Goal: Task Accomplishment & Management: Manage account settings

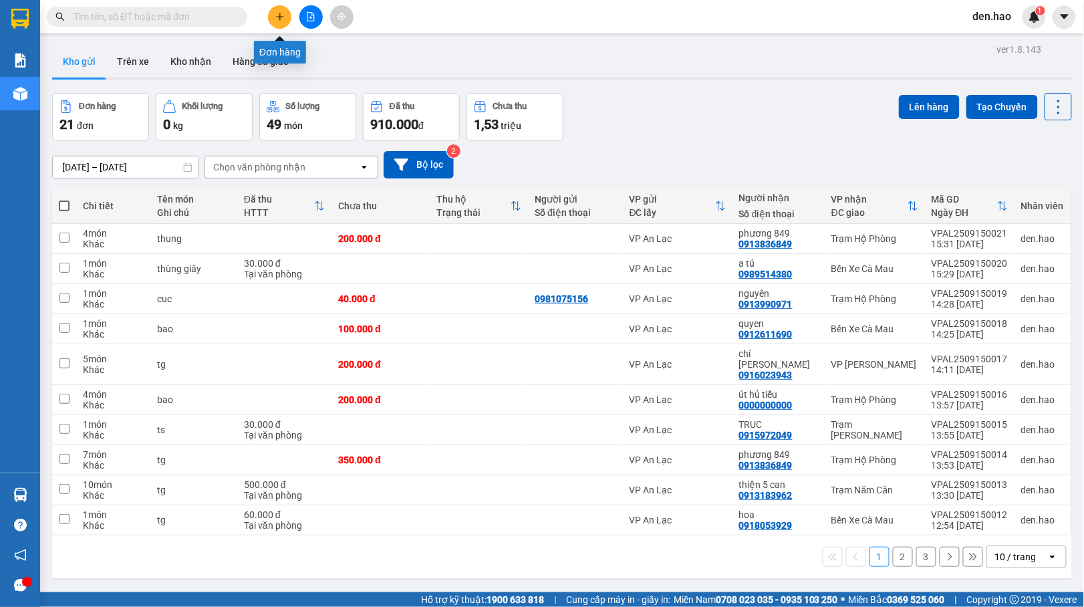
click at [284, 3] on div "Kết quả tìm kiếm ( 0 ) Bộ lọc No Data den.hao 1" at bounding box center [542, 16] width 1084 height 33
click at [284, 16] on icon "plus" at bounding box center [279, 16] width 9 height 9
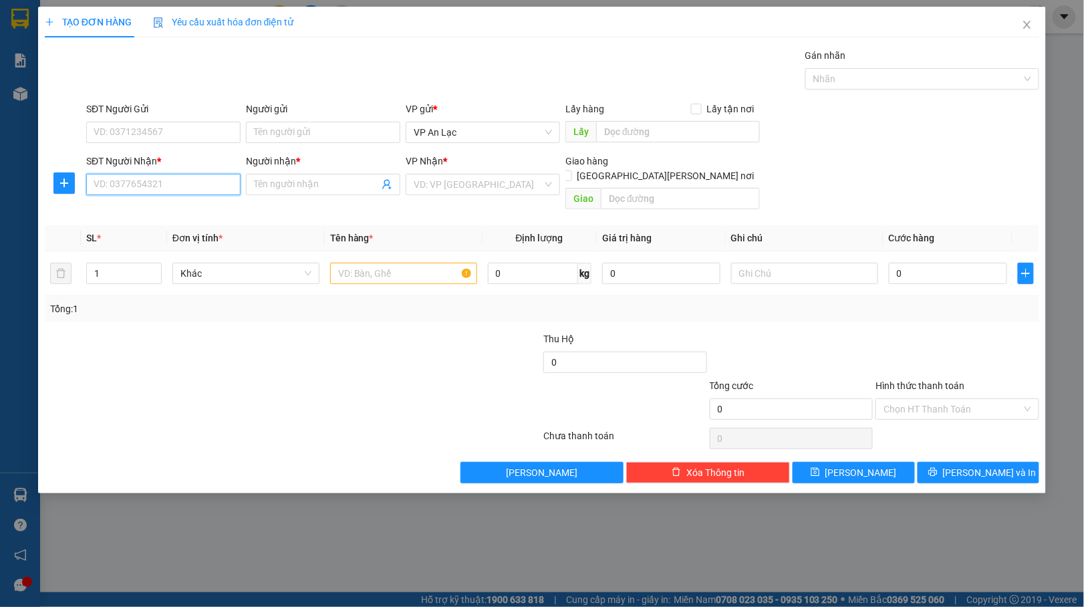
click at [169, 188] on input "SĐT Người Nhận *" at bounding box center [163, 184] width 154 height 21
type input "0917402189"
click at [279, 190] on input "Người nhận *" at bounding box center [316, 184] width 125 height 15
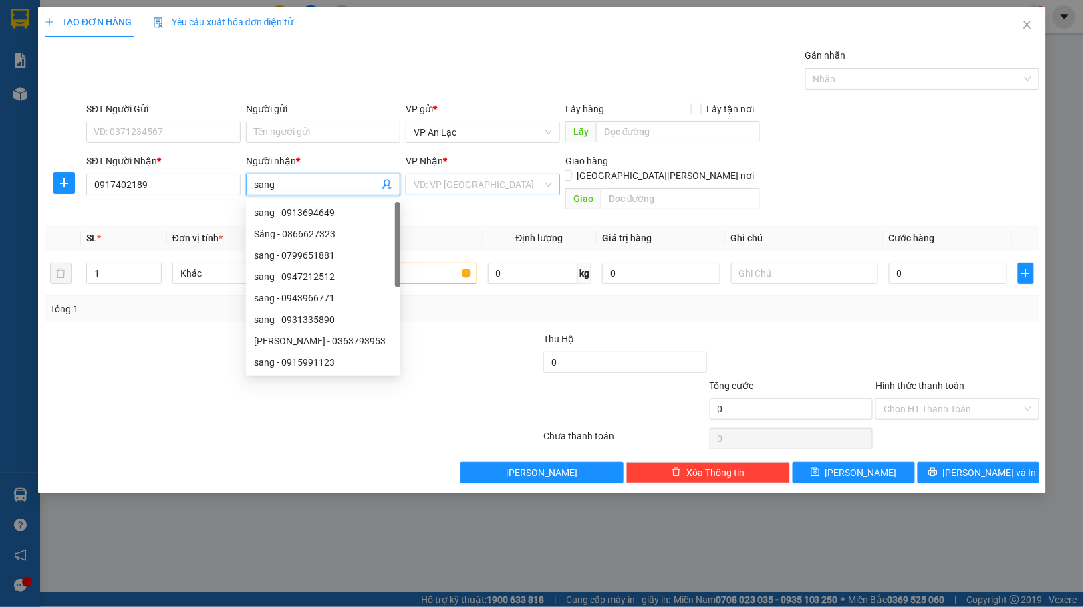
type input "sang"
click at [469, 187] on input "search" at bounding box center [478, 184] width 129 height 20
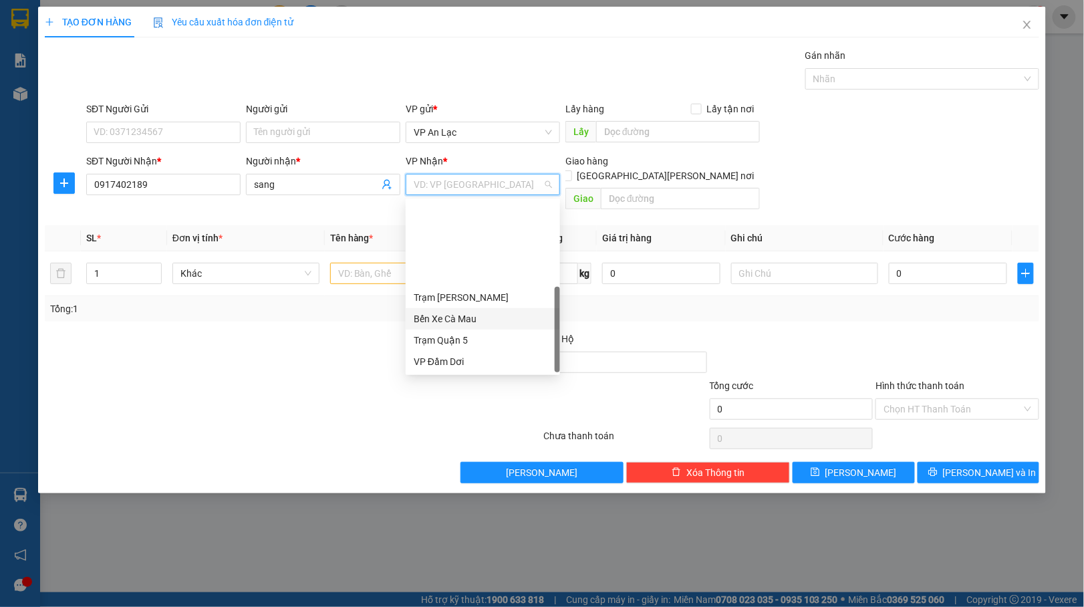
scroll to position [107, 0]
click at [442, 313] on div "VP [PERSON_NAME]" at bounding box center [483, 318] width 138 height 15
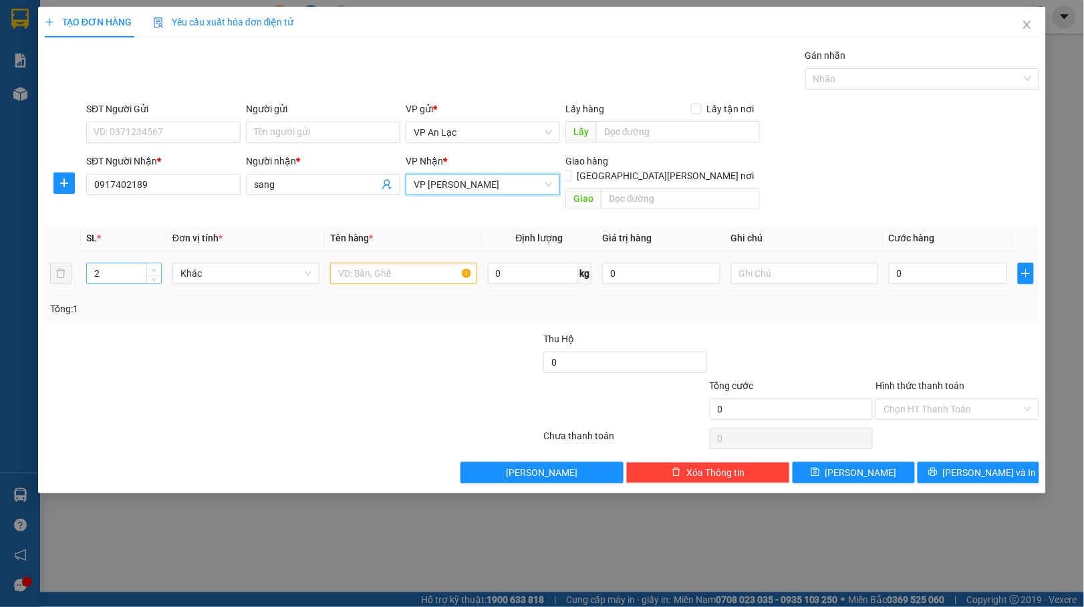
click at [147, 263] on span "Increase Value" at bounding box center [153, 269] width 15 height 12
type input "3"
click at [147, 263] on span "Increase Value" at bounding box center [153, 269] width 15 height 12
click at [391, 263] on input "text" at bounding box center [403, 273] width 147 height 21
type input "bao"
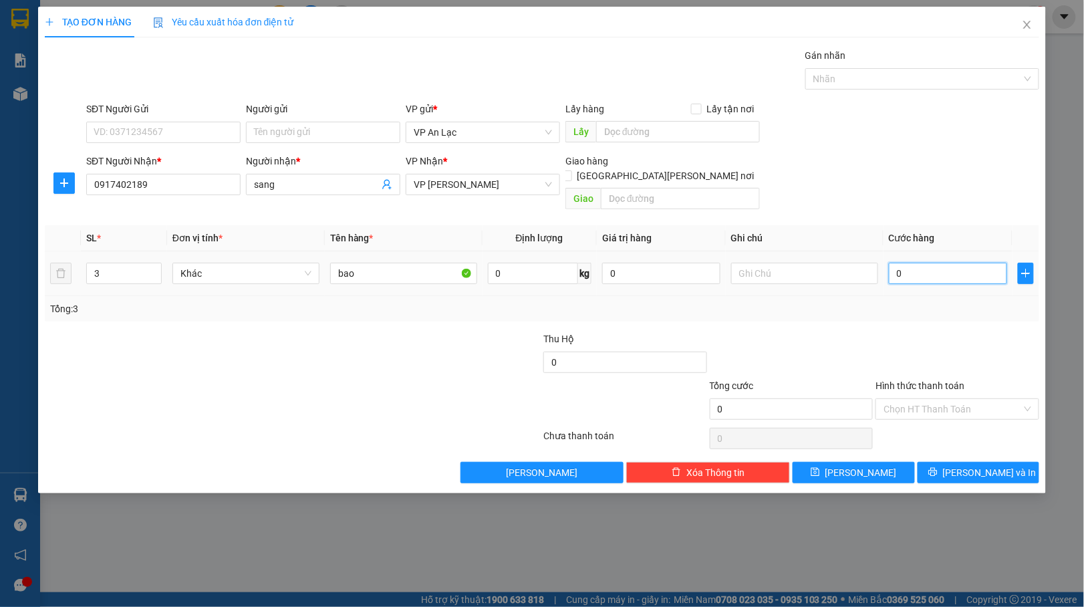
click at [891, 263] on input "0" at bounding box center [948, 273] width 118 height 21
type input "20"
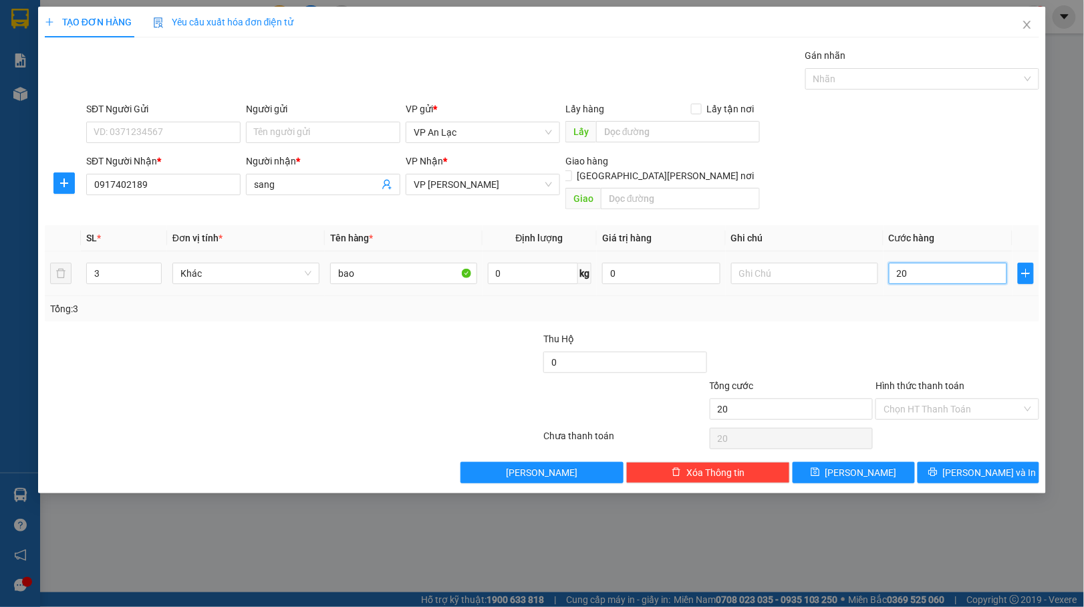
type input "210"
type input "210.000"
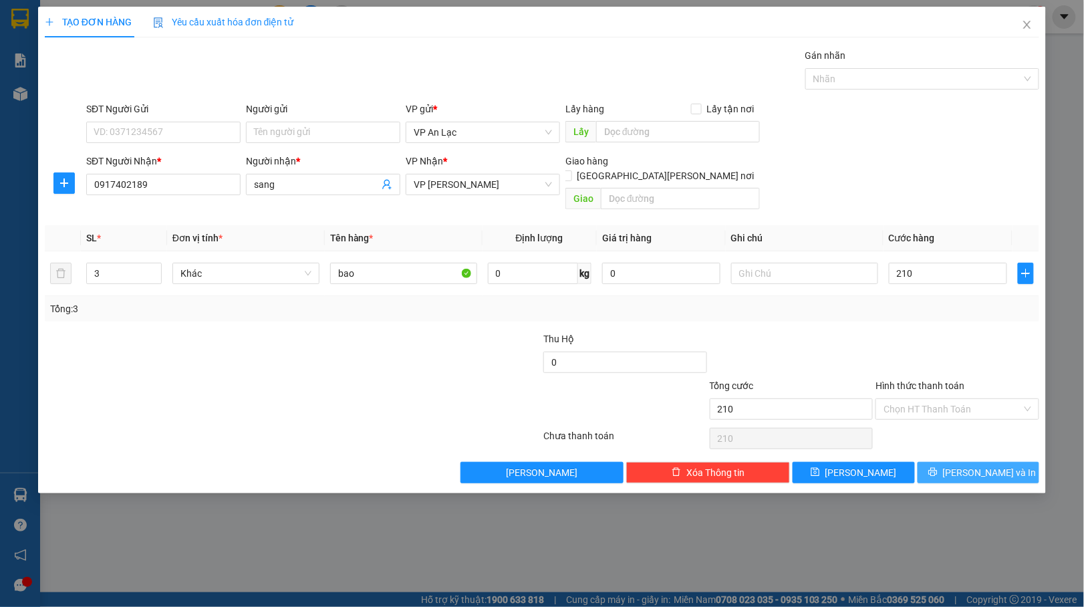
type input "210.000"
click at [968, 465] on span "[PERSON_NAME] và In" at bounding box center [990, 472] width 94 height 15
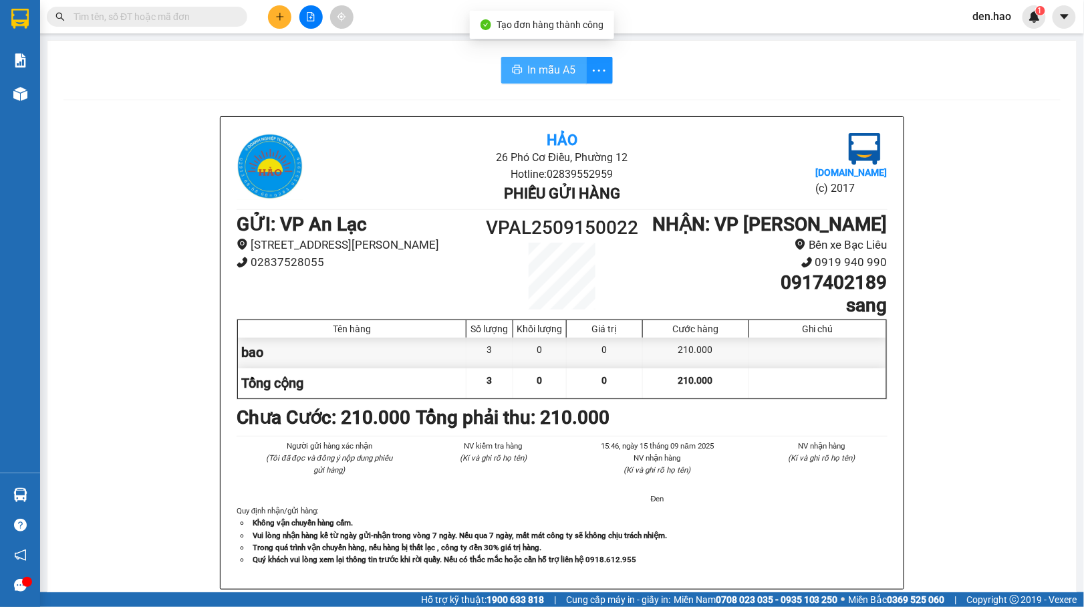
click at [567, 64] on span "In mẫu A5" at bounding box center [552, 69] width 48 height 17
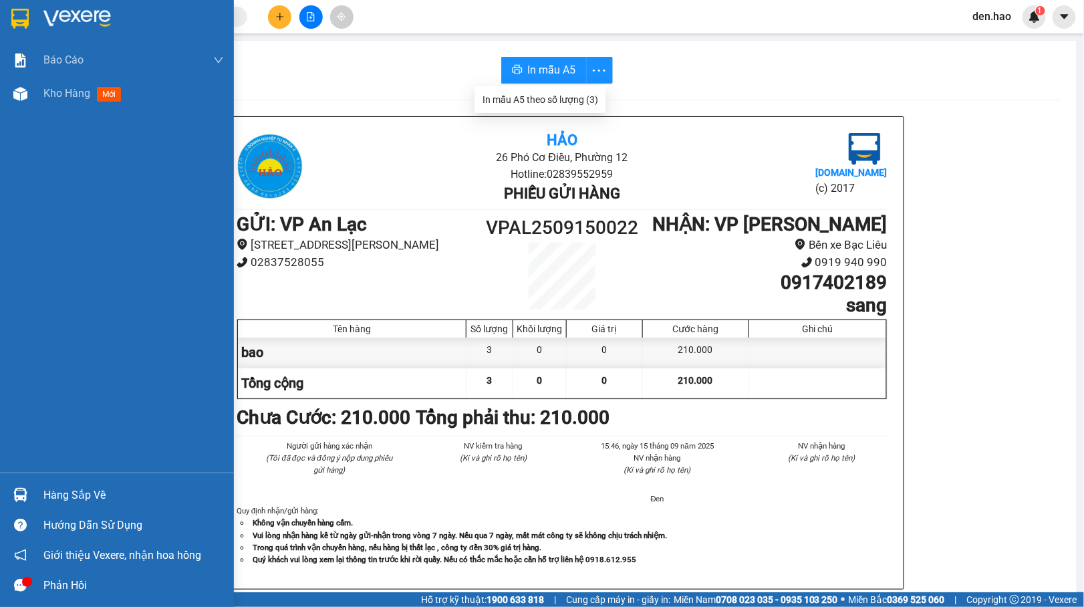
drag, startPoint x: 21, startPoint y: 100, endPoint x: 257, endPoint y: 32, distance: 245.5
click at [21, 100] on div at bounding box center [20, 93] width 23 height 23
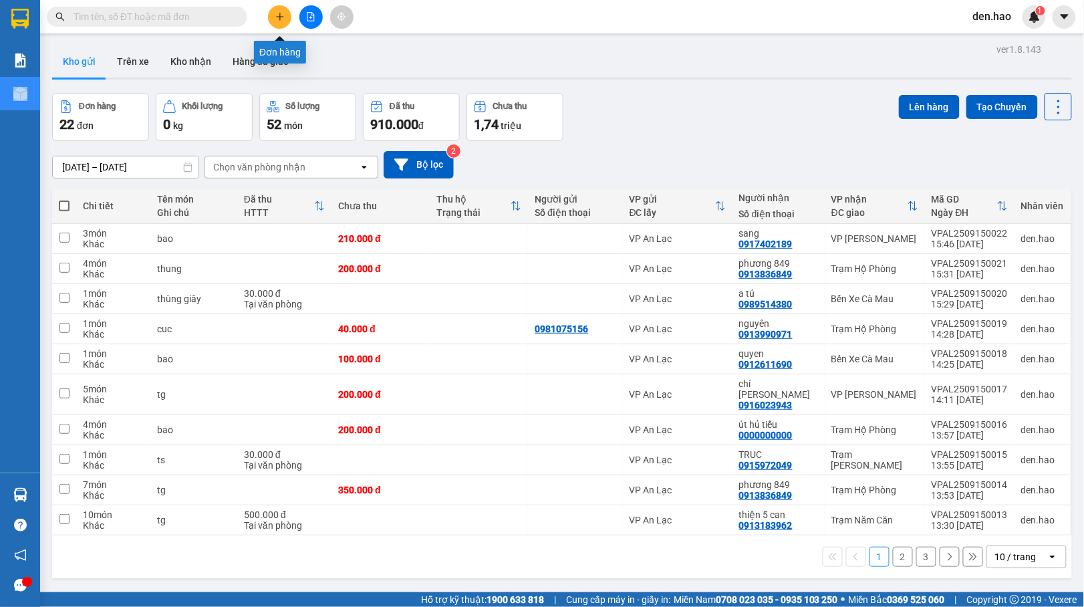
click at [289, 12] on button at bounding box center [279, 16] width 23 height 23
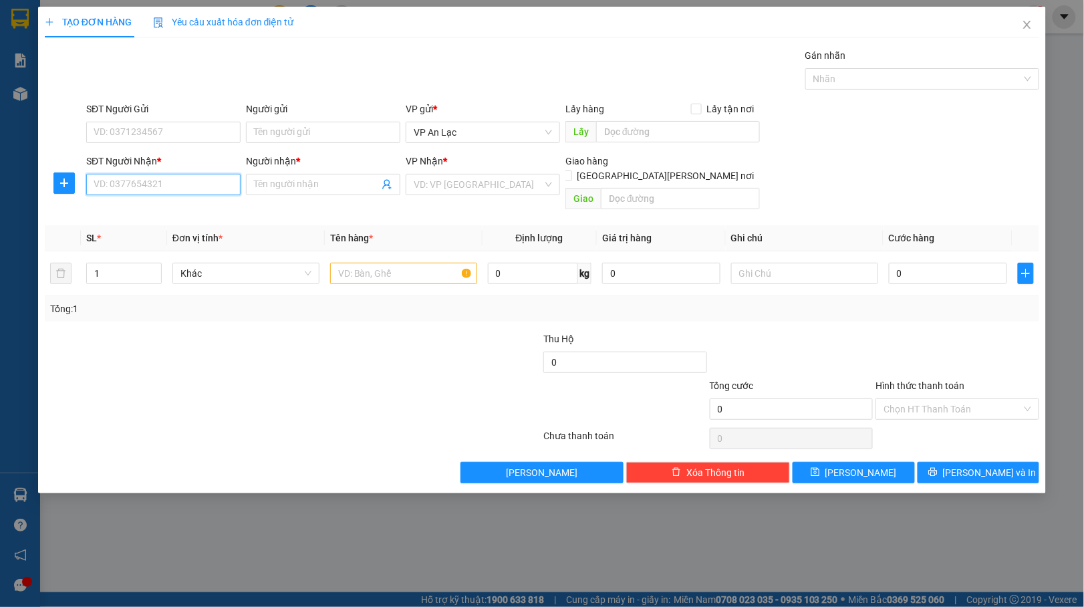
click at [202, 185] on input "SĐT Người Nhận *" at bounding box center [163, 184] width 154 height 21
type input "0975127778"
click at [301, 194] on span at bounding box center [323, 184] width 154 height 21
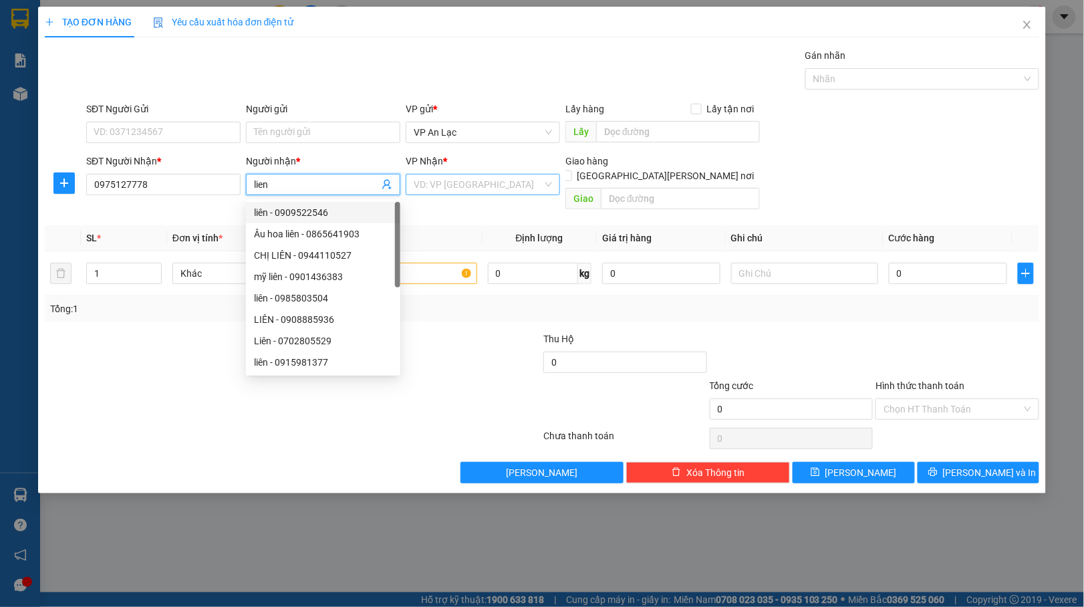
type input "lien"
click at [495, 176] on input "search" at bounding box center [478, 184] width 129 height 20
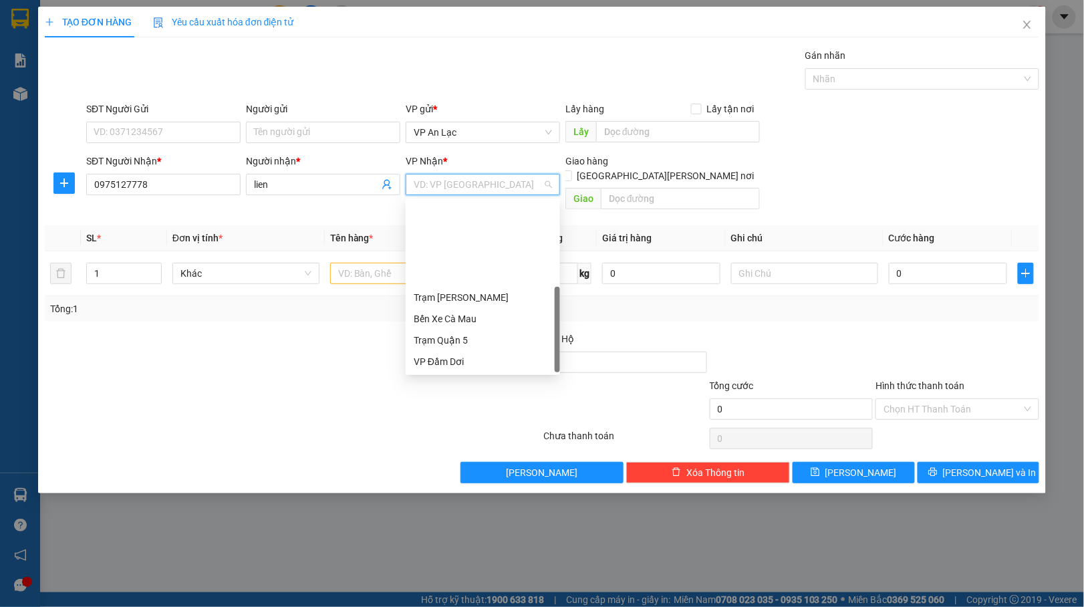
scroll to position [107, 0]
click at [449, 319] on div "VP [PERSON_NAME]" at bounding box center [483, 318] width 138 height 15
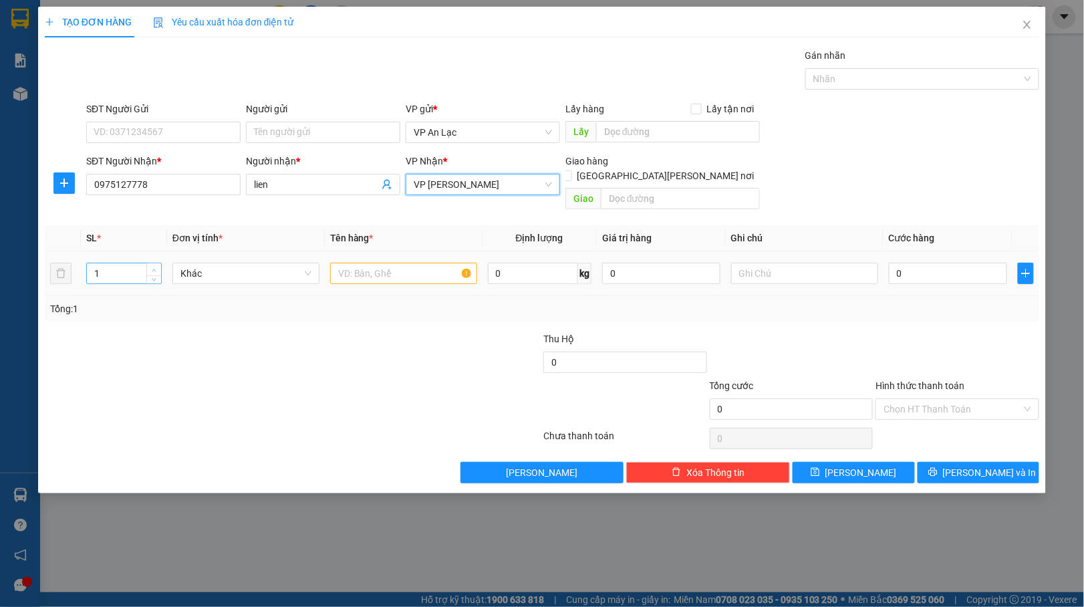
type input "2"
click at [153, 269] on icon "up" at bounding box center [154, 270] width 4 height 3
click at [372, 263] on input "text" at bounding box center [403, 273] width 147 height 21
type input "bao"
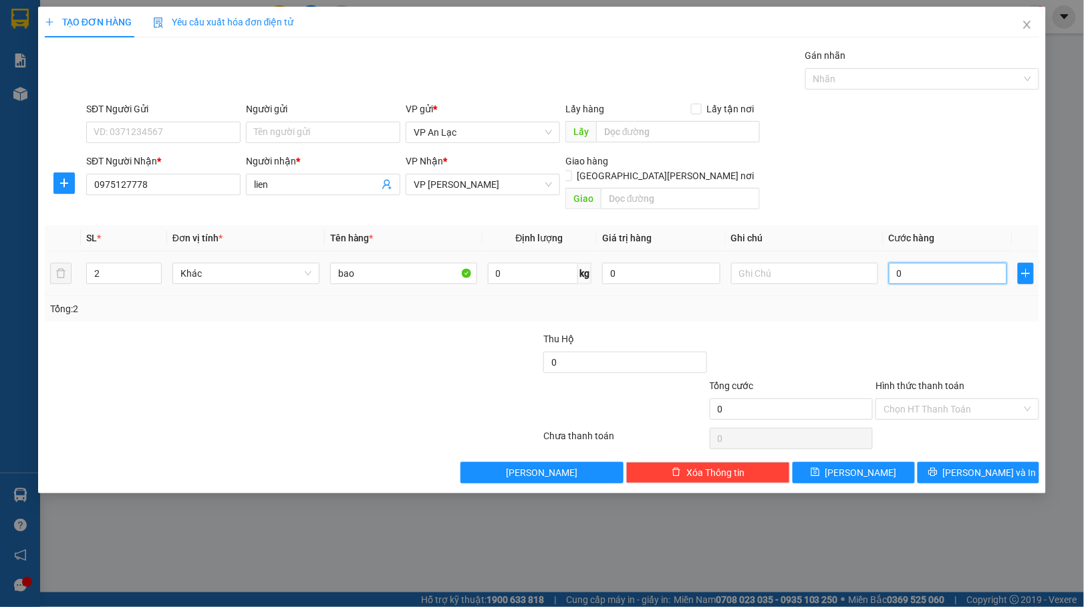
click at [889, 263] on input "0" at bounding box center [948, 273] width 118 height 21
type input "20"
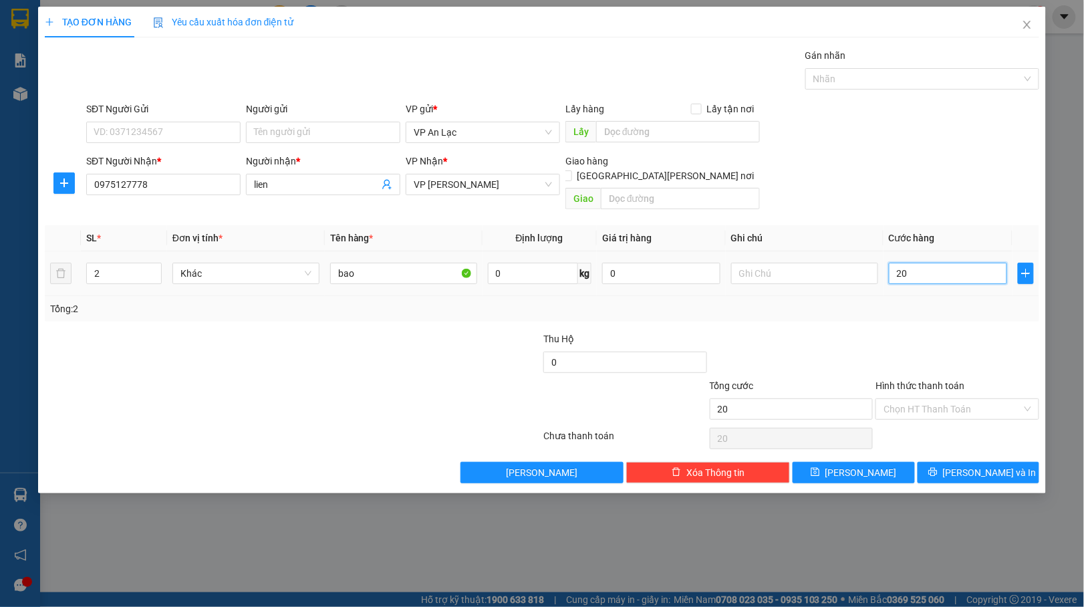
type input "200"
type input "200.000"
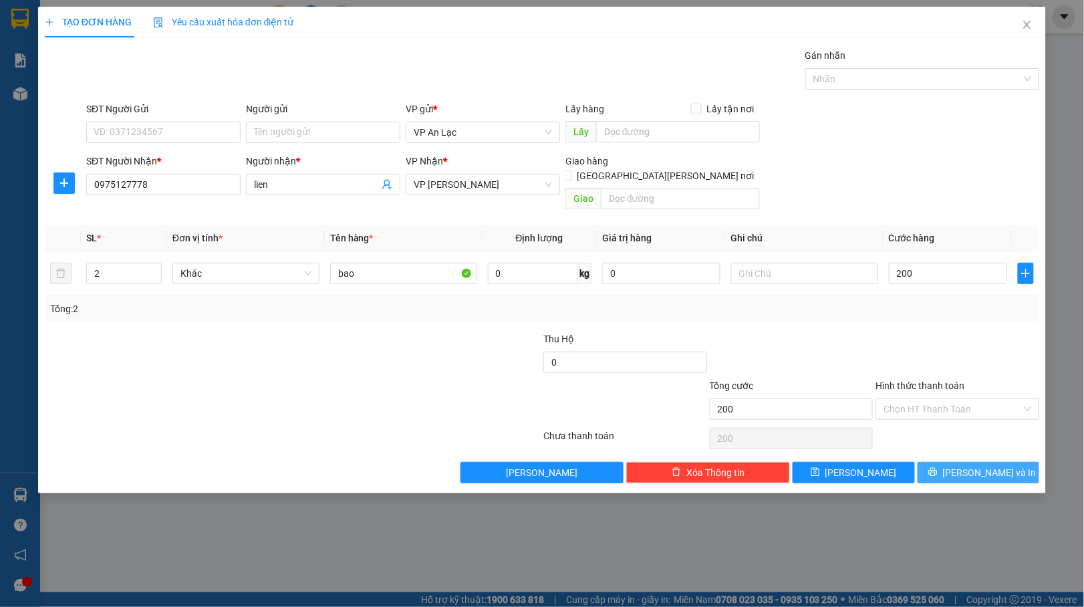
type input "200.000"
click at [990, 465] on span "[PERSON_NAME] và In" at bounding box center [990, 472] width 94 height 15
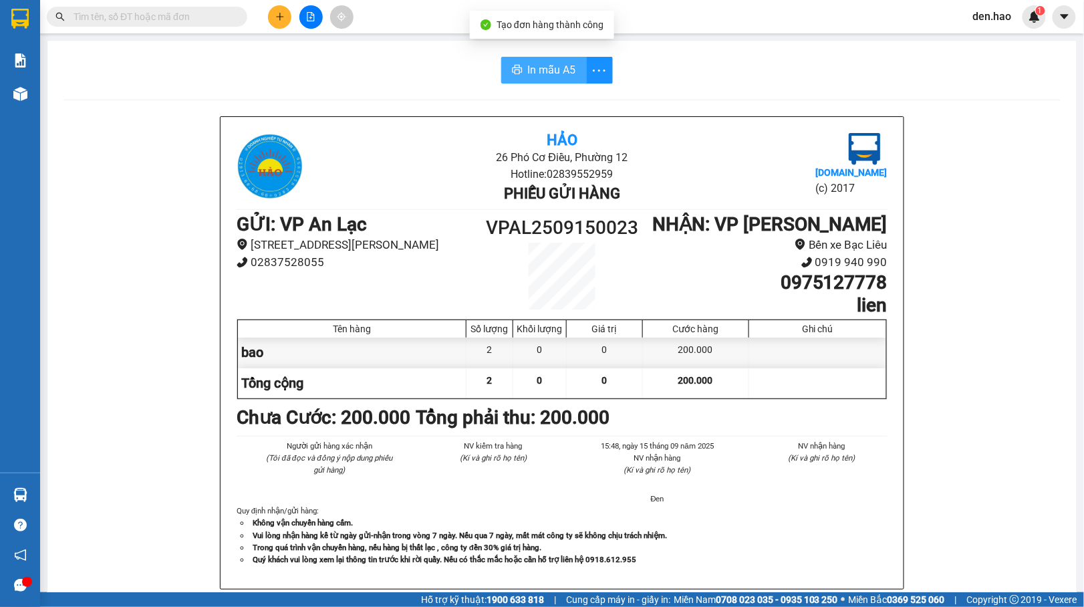
click at [551, 65] on span "In mẫu A5" at bounding box center [552, 69] width 48 height 17
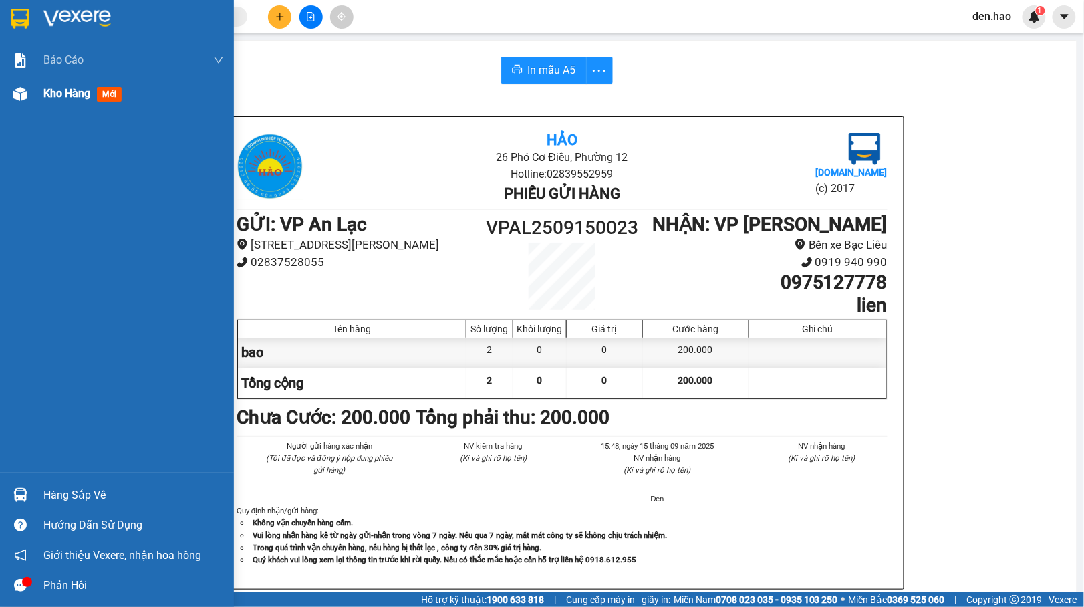
click at [25, 87] on img at bounding box center [20, 94] width 14 height 14
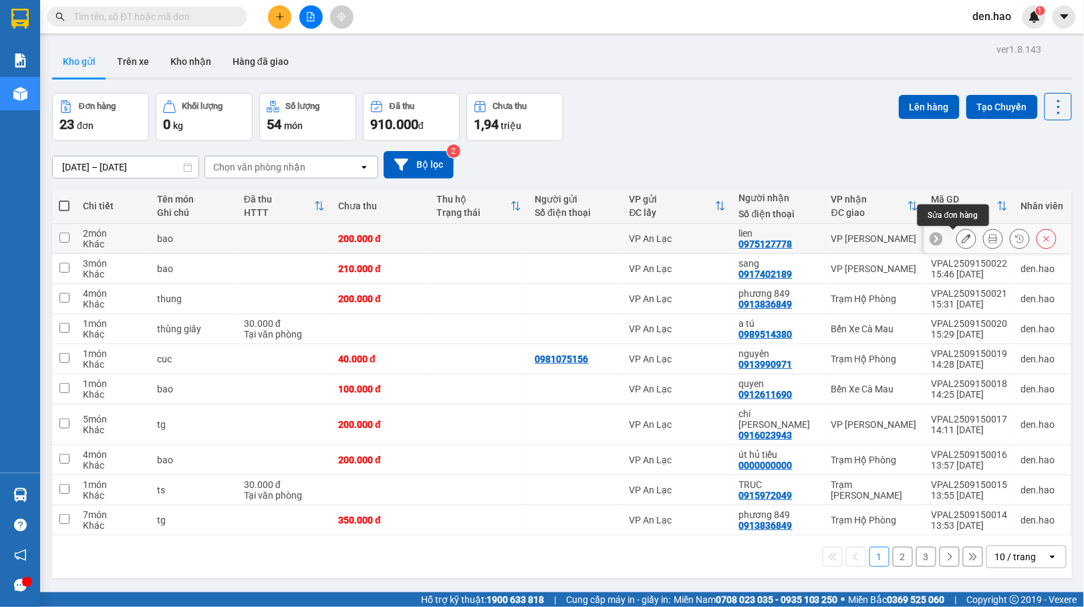
click at [962, 238] on icon at bounding box center [966, 238] width 9 height 9
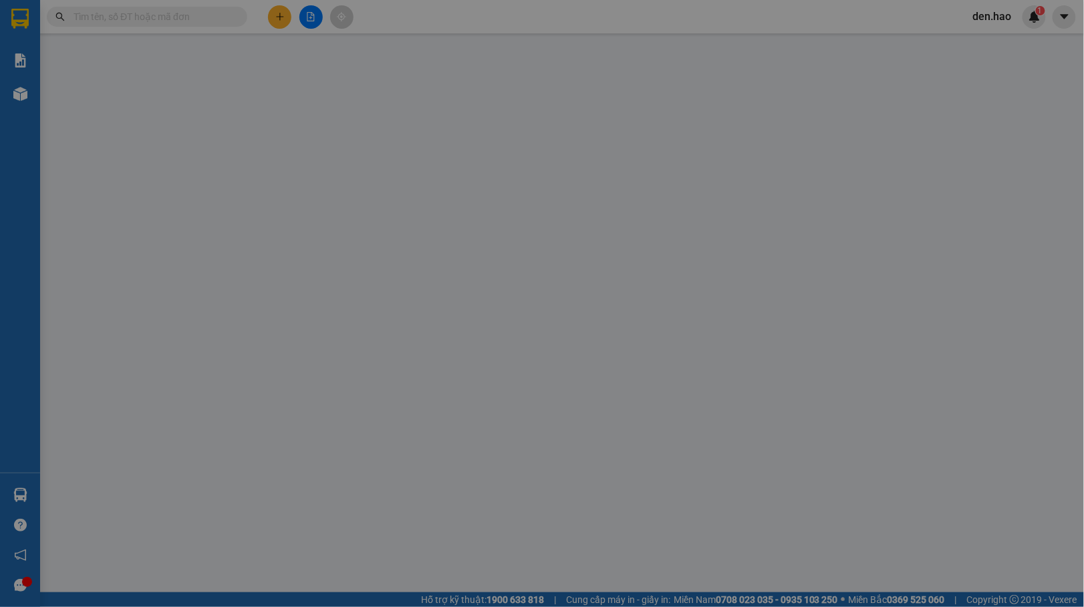
type input "0975127778"
type input "lien"
type input "200.000"
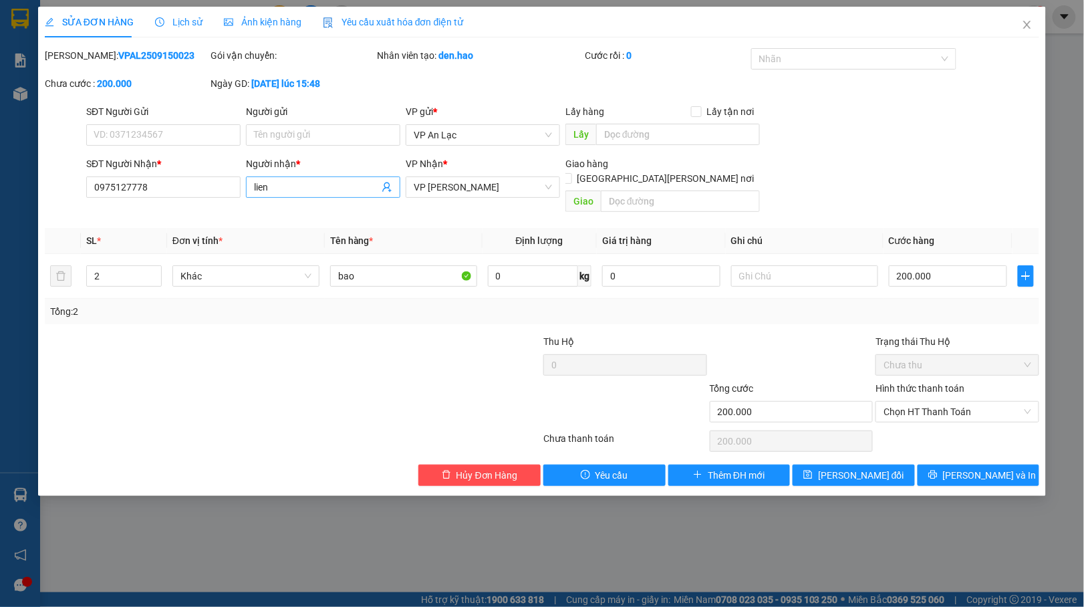
click at [308, 179] on span "lien" at bounding box center [323, 186] width 154 height 21
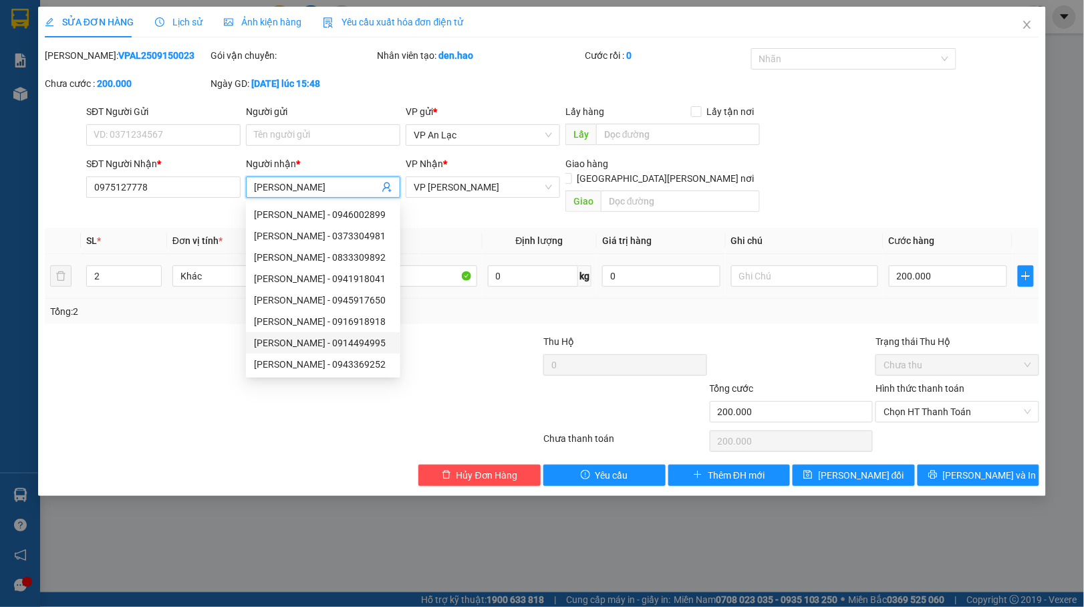
type input "[PERSON_NAME]"
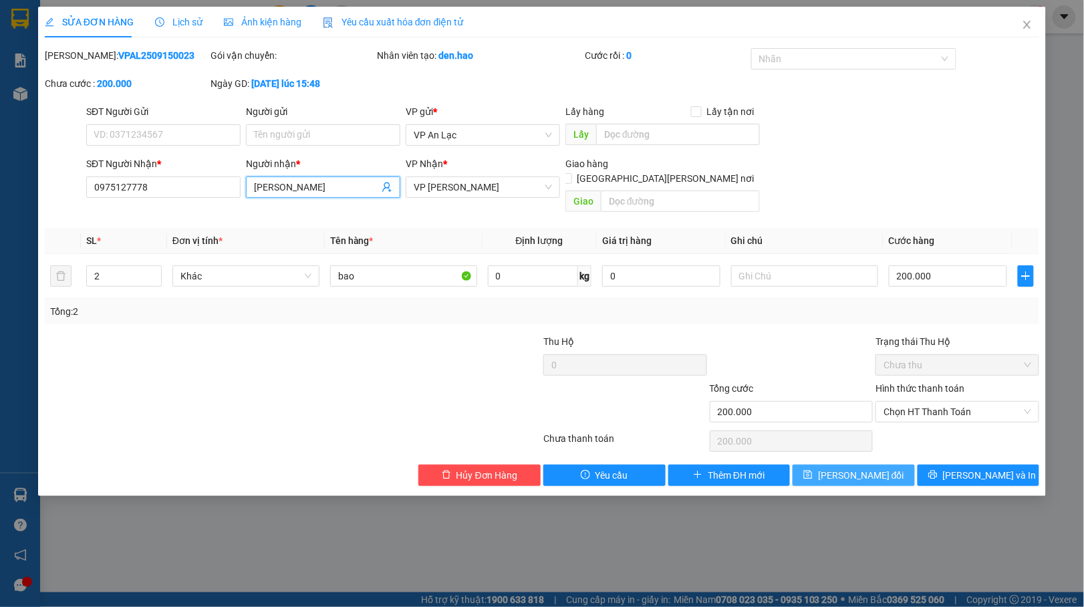
click at [861, 468] on span "[PERSON_NAME] đổi" at bounding box center [861, 475] width 86 height 15
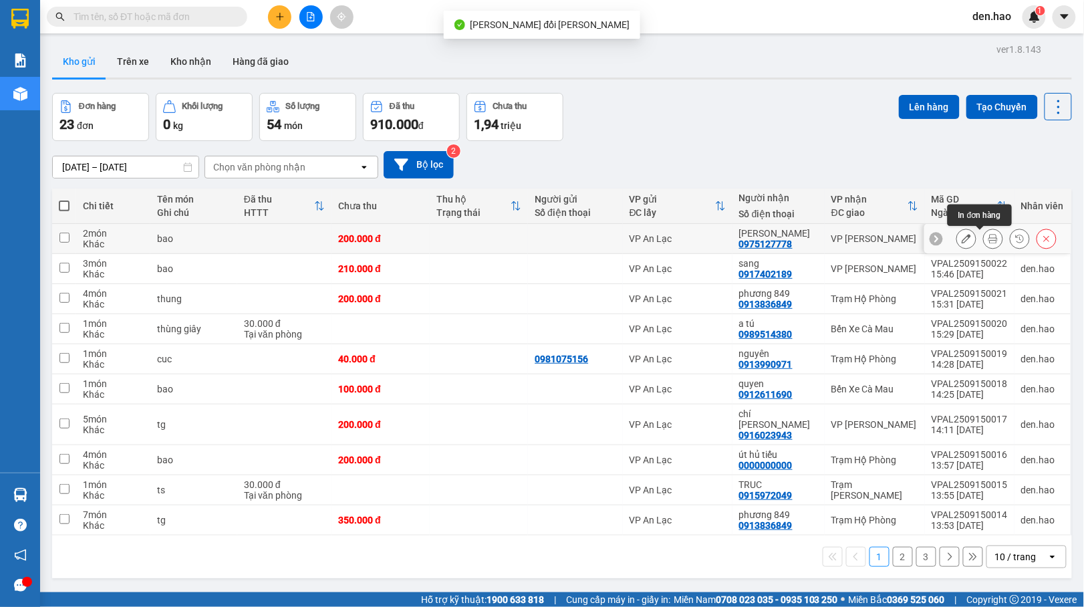
click at [988, 239] on icon at bounding box center [992, 238] width 9 height 9
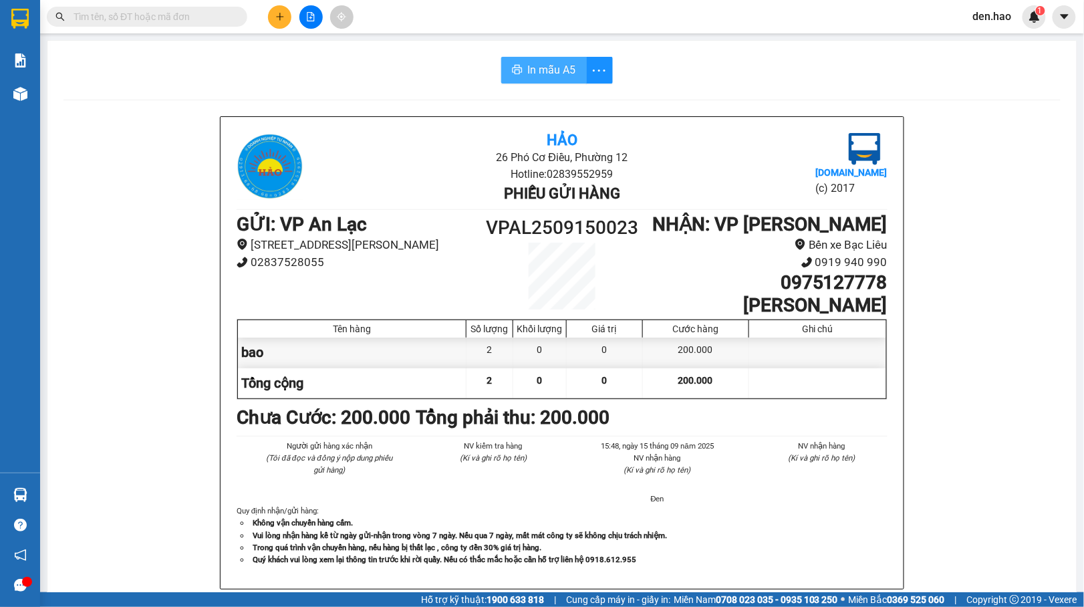
click at [529, 65] on span "In mẫu A5" at bounding box center [552, 69] width 48 height 17
click at [287, 14] on button at bounding box center [279, 16] width 23 height 23
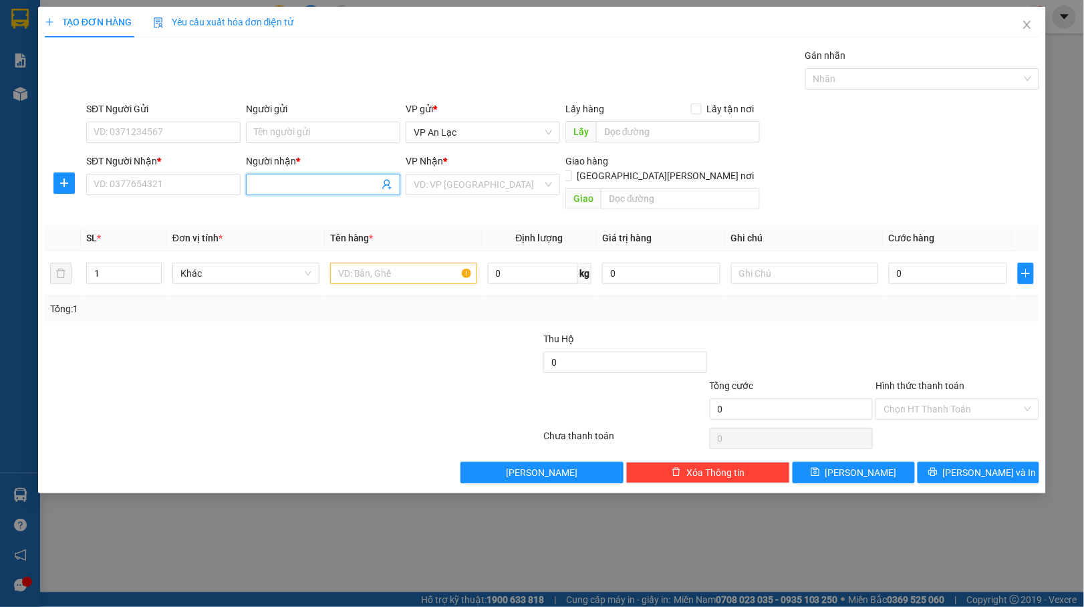
click at [263, 185] on input "Người nhận *" at bounding box center [316, 184] width 125 height 15
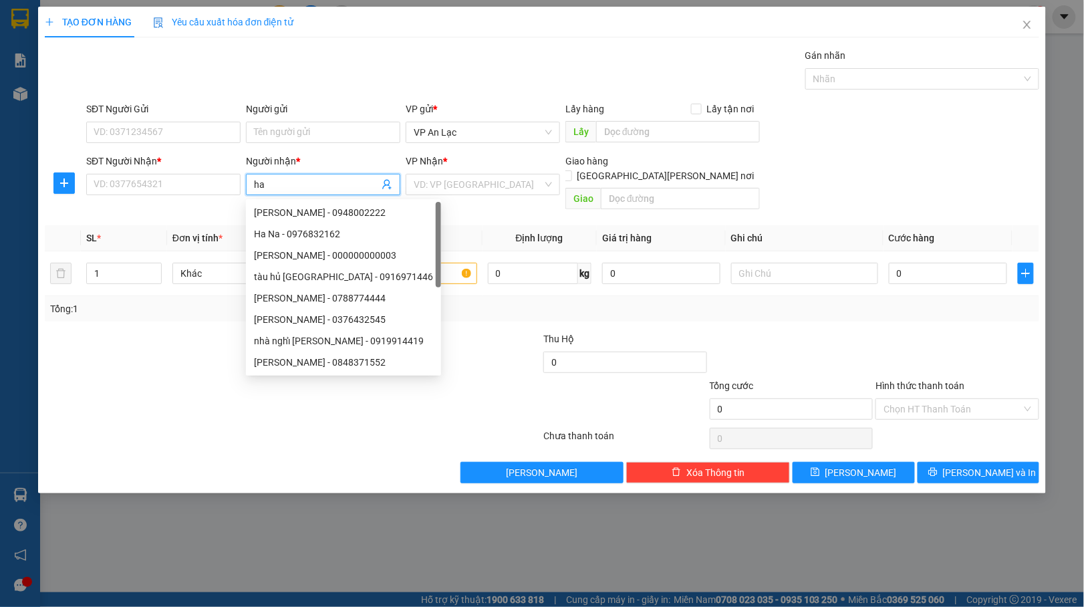
type input "h"
type input "[PERSON_NAME]"
click at [305, 234] on div "[PERSON_NAME] - 000000000003" at bounding box center [339, 234] width 170 height 15
type input "000000000003"
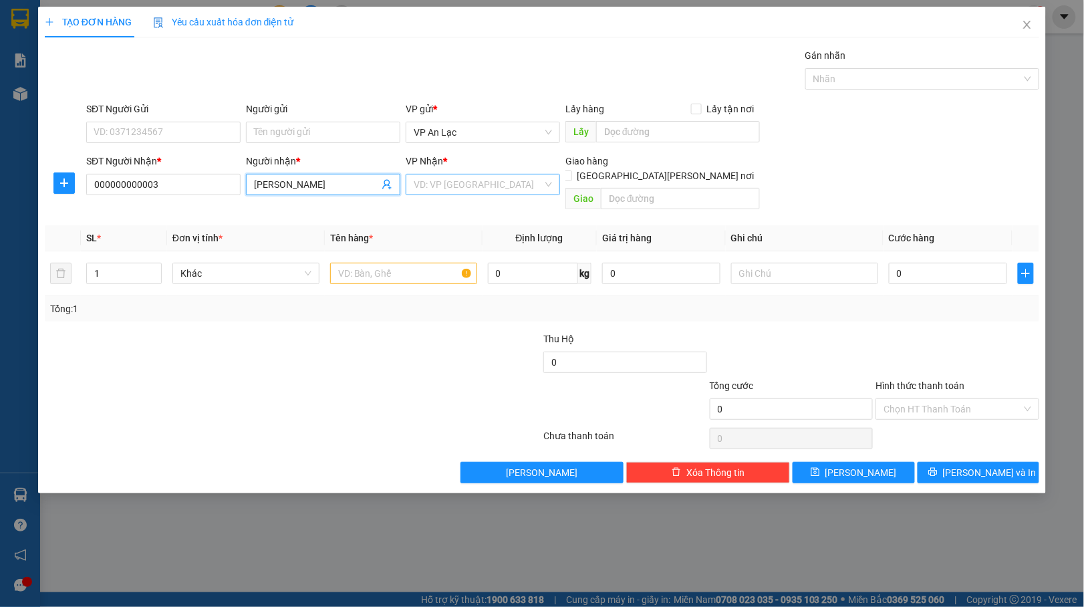
type input "[PERSON_NAME]"
click at [527, 182] on input "search" at bounding box center [478, 184] width 129 height 20
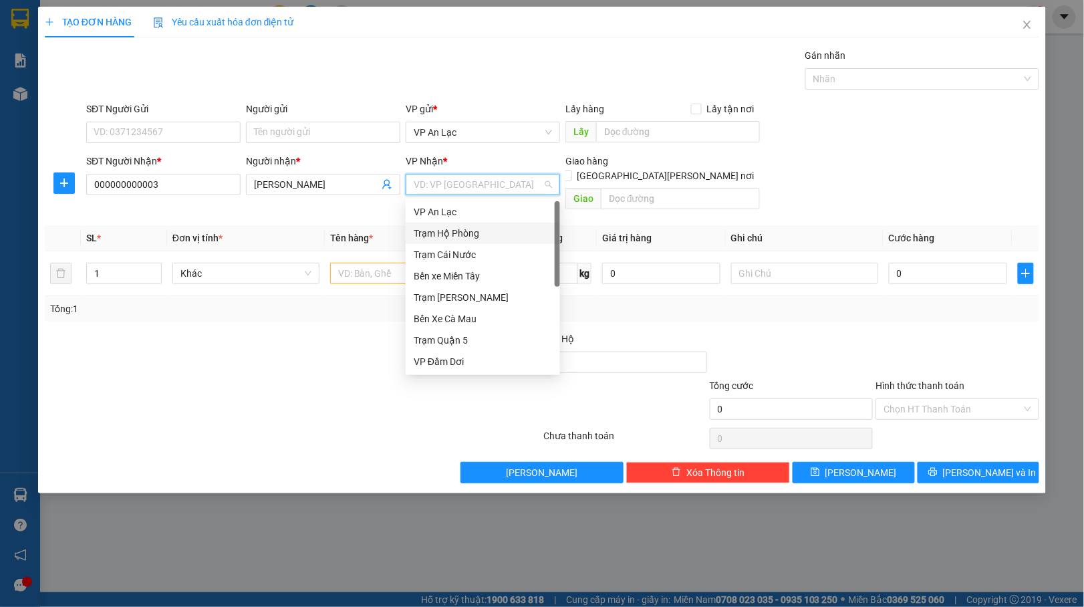
click at [441, 233] on div "Trạm Hộ Phòng" at bounding box center [483, 233] width 138 height 15
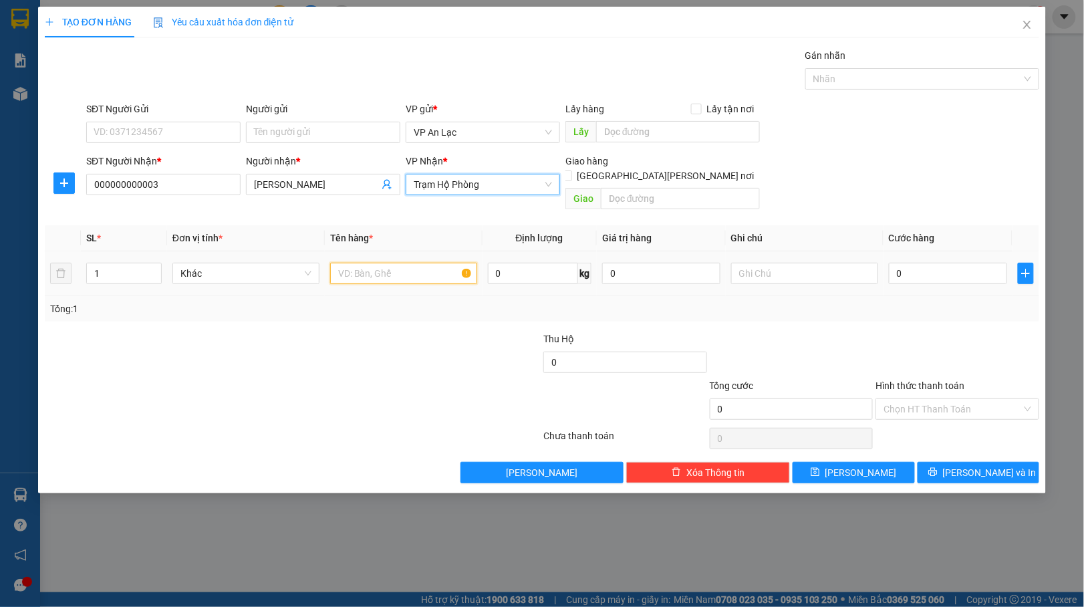
drag, startPoint x: 388, startPoint y: 266, endPoint x: 374, endPoint y: 263, distance: 14.4
click at [388, 265] on input "text" at bounding box center [403, 273] width 147 height 21
click at [156, 266] on span "up" at bounding box center [154, 270] width 8 height 8
type input "2"
click at [398, 266] on input "text" at bounding box center [403, 273] width 147 height 21
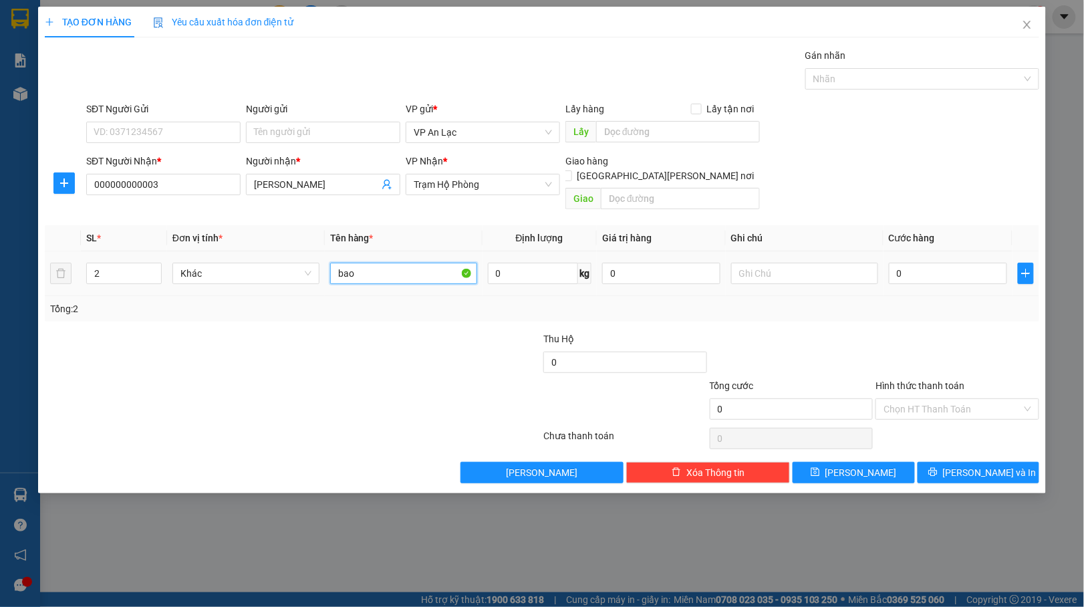
type input "bao"
click at [886, 260] on td "0" at bounding box center [947, 273] width 129 height 45
click at [889, 263] on input "0" at bounding box center [948, 273] width 118 height 21
type input "1"
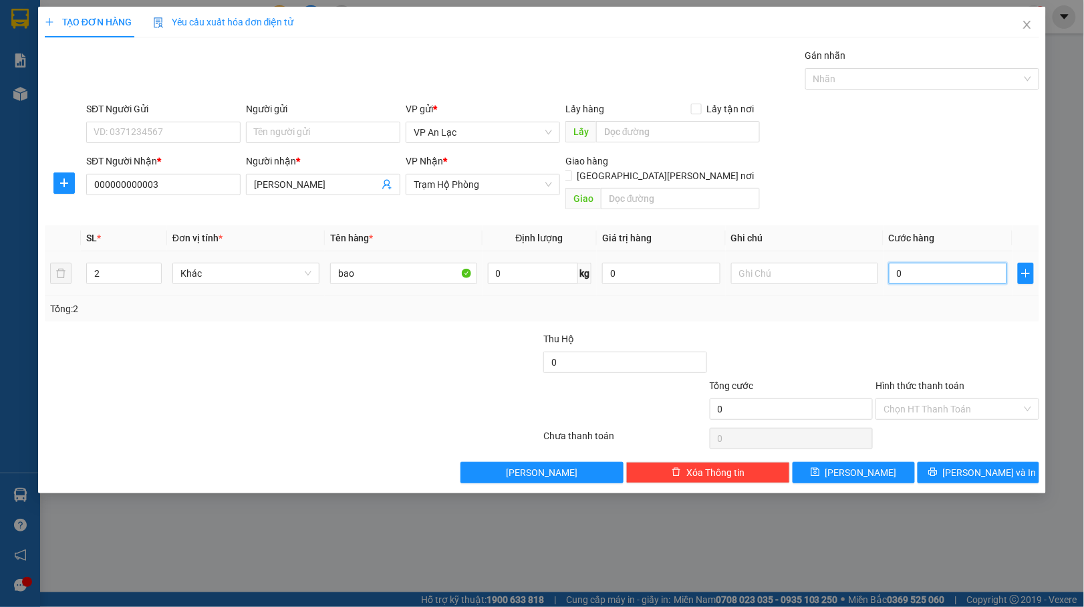
type input "1"
type input "10"
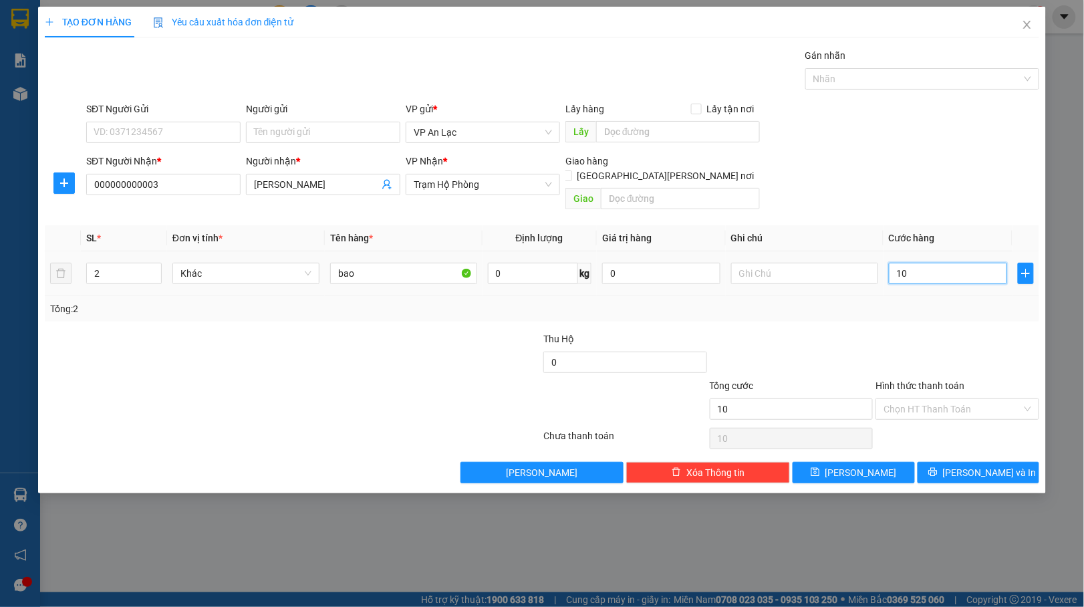
type input "100"
type input "100.000"
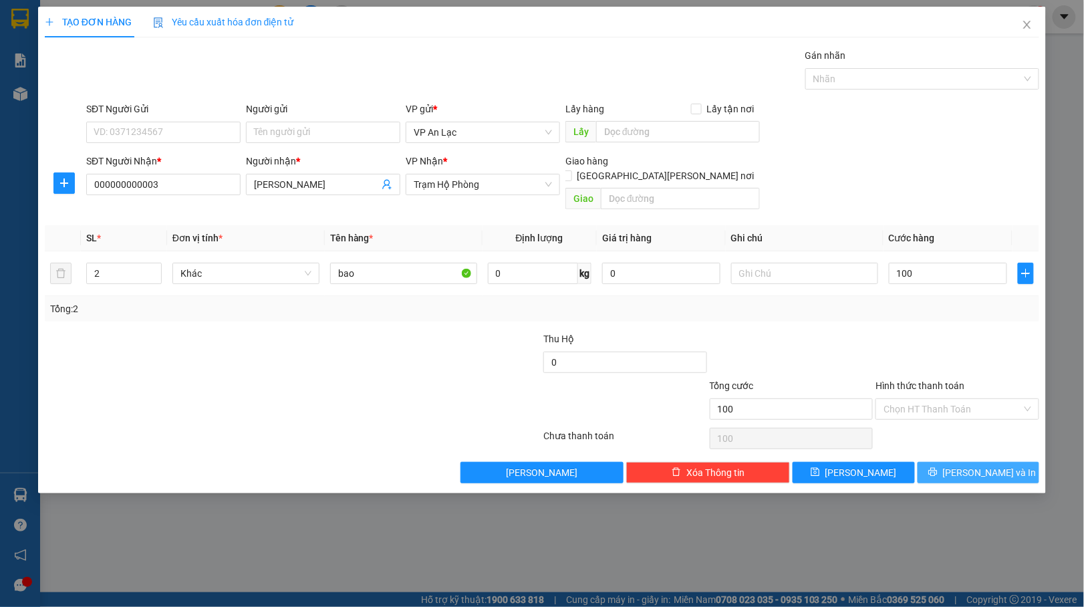
type input "100.000"
click at [952, 462] on button "[PERSON_NAME] và In" at bounding box center [978, 472] width 122 height 21
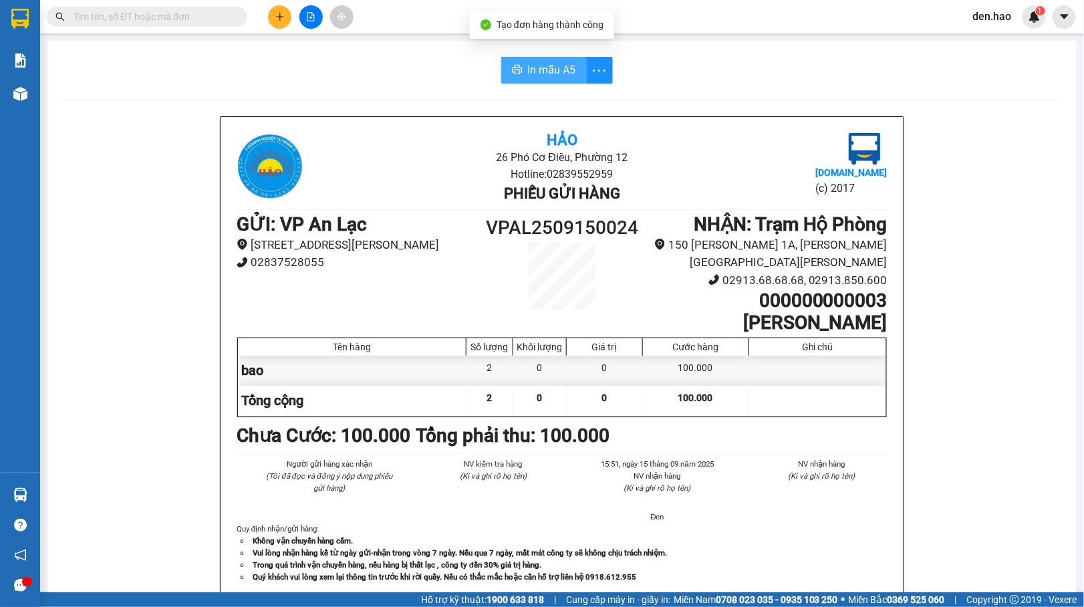
click at [546, 69] on span "In mẫu A5" at bounding box center [552, 69] width 48 height 17
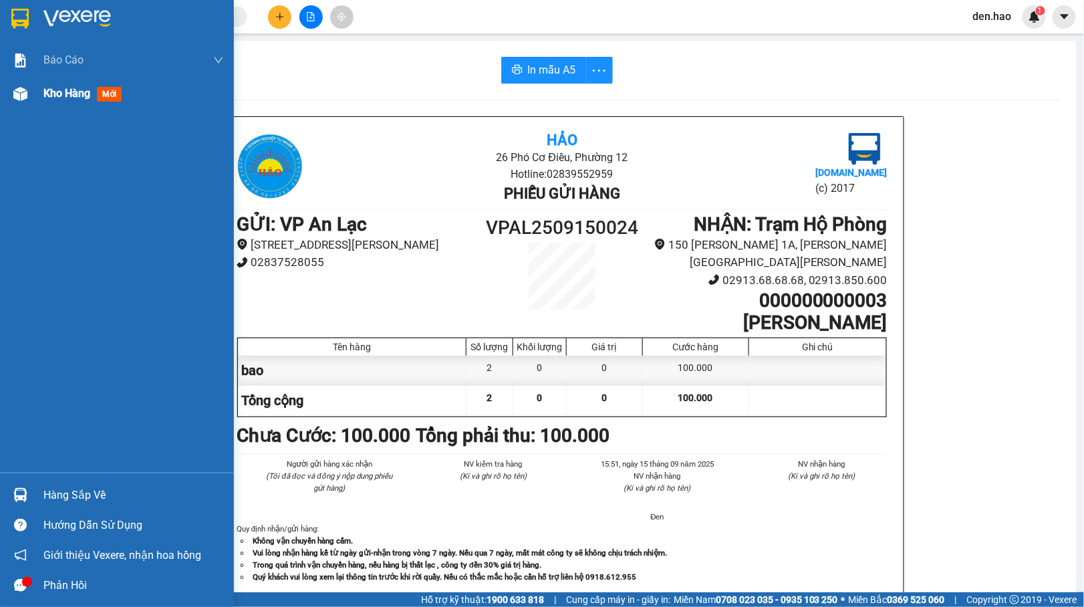
click at [38, 105] on div "Kho hàng mới" at bounding box center [117, 93] width 234 height 33
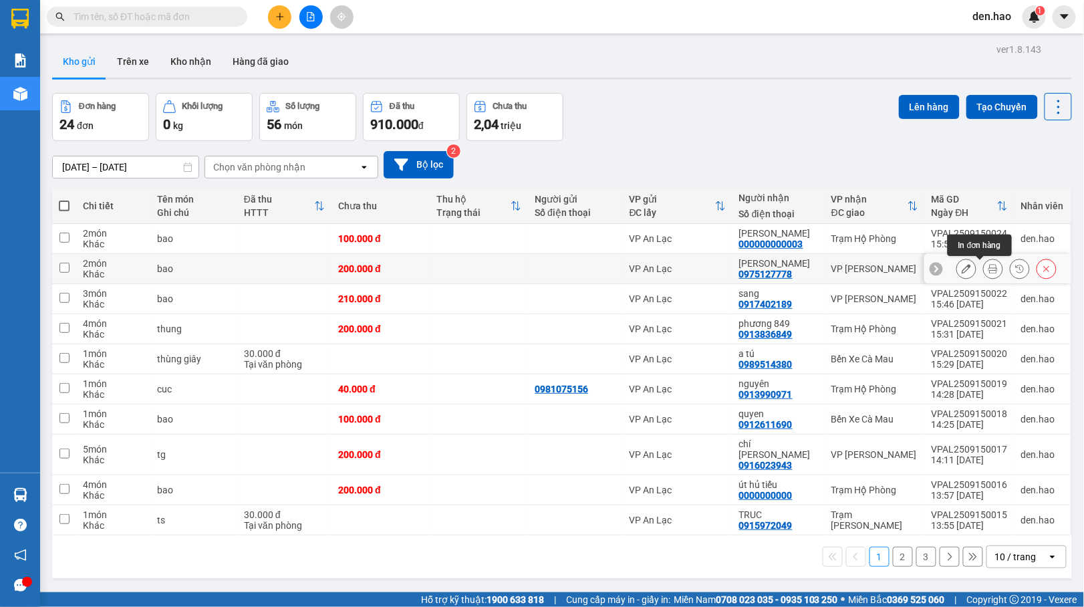
click at [988, 266] on icon at bounding box center [992, 268] width 9 height 9
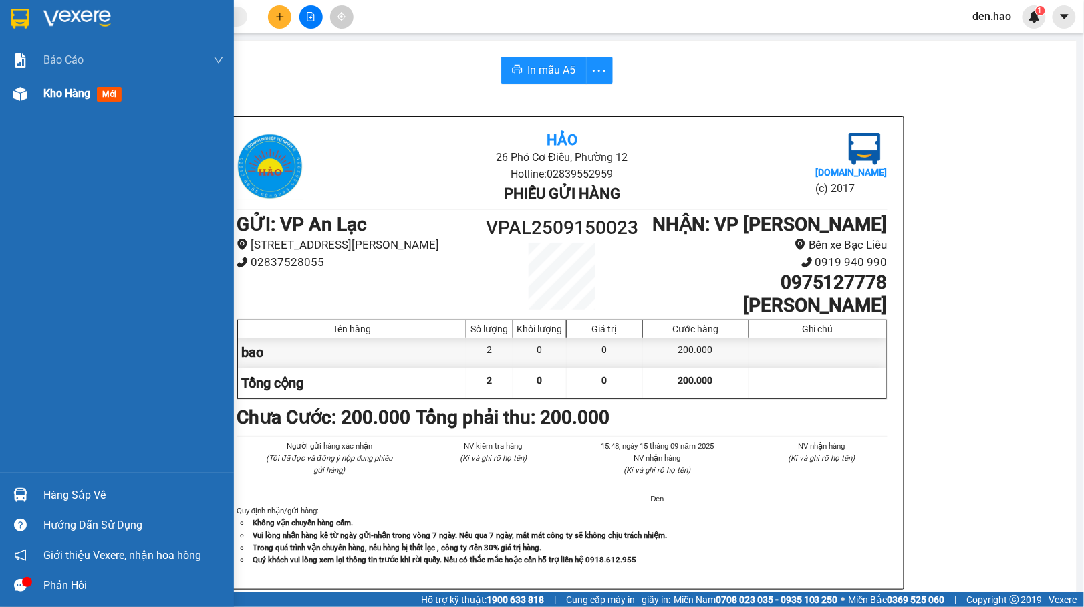
click at [21, 86] on div at bounding box center [20, 93] width 23 height 23
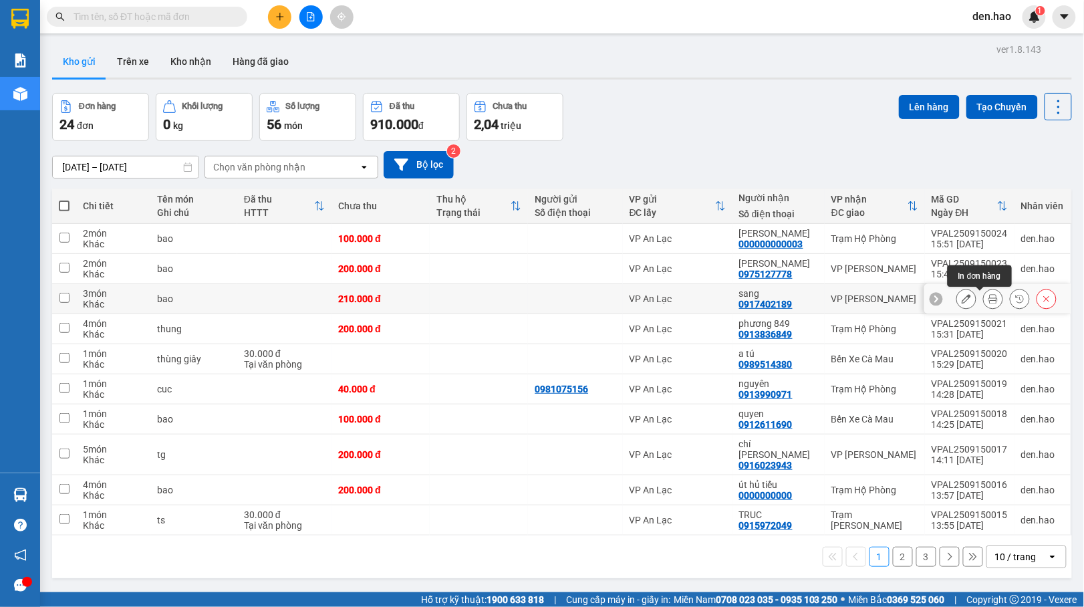
click at [988, 297] on icon at bounding box center [992, 298] width 9 height 9
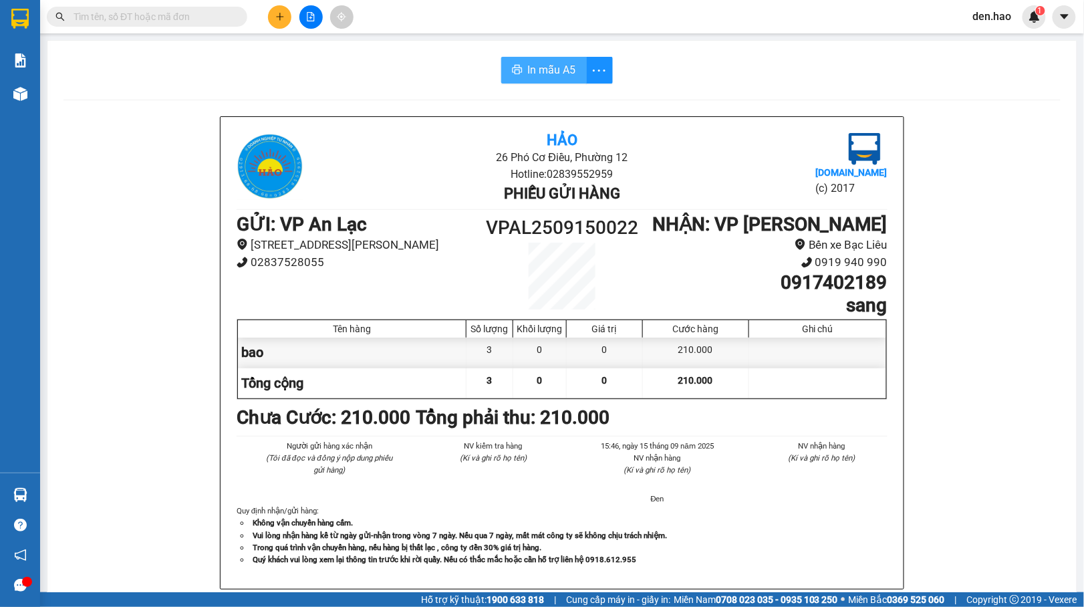
click at [517, 63] on button "In mẫu A5" at bounding box center [544, 70] width 86 height 27
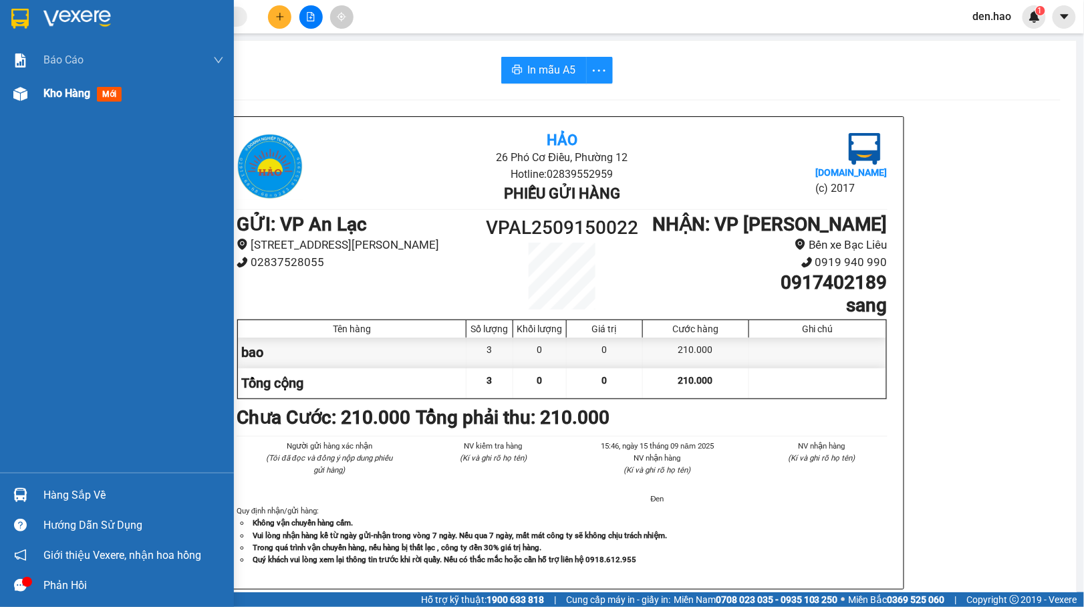
click at [20, 92] on img at bounding box center [20, 94] width 14 height 14
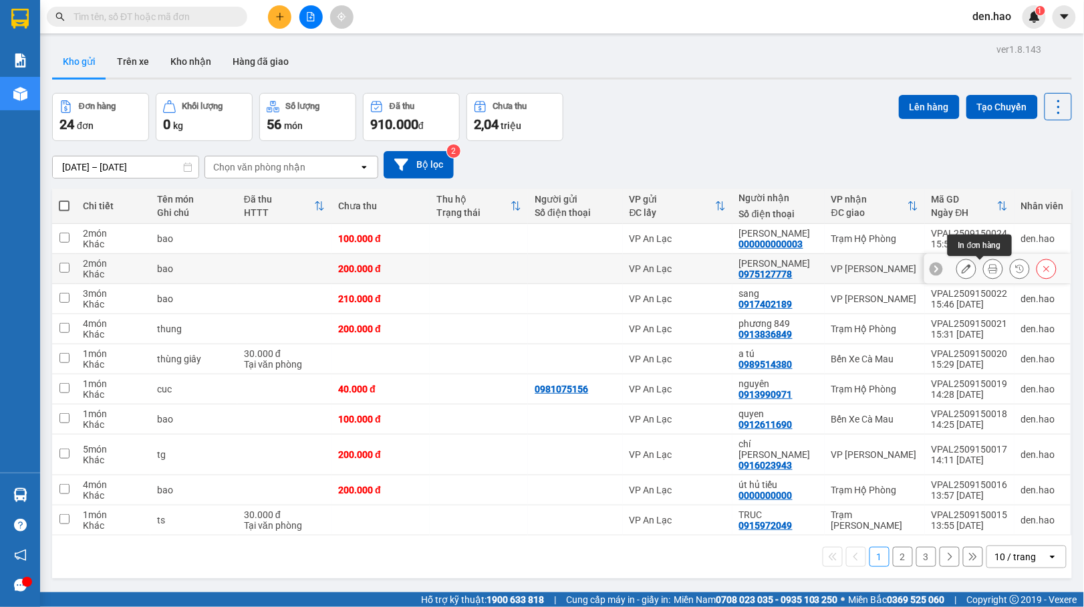
click at [988, 270] on icon at bounding box center [992, 268] width 9 height 9
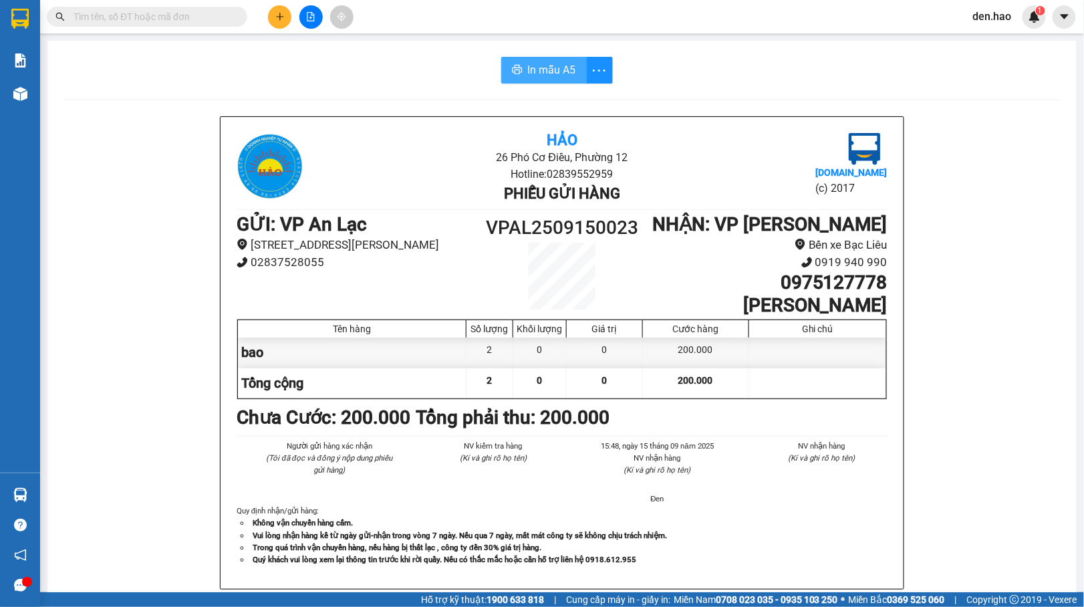
click at [535, 70] on span "In mẫu A5" at bounding box center [552, 69] width 48 height 17
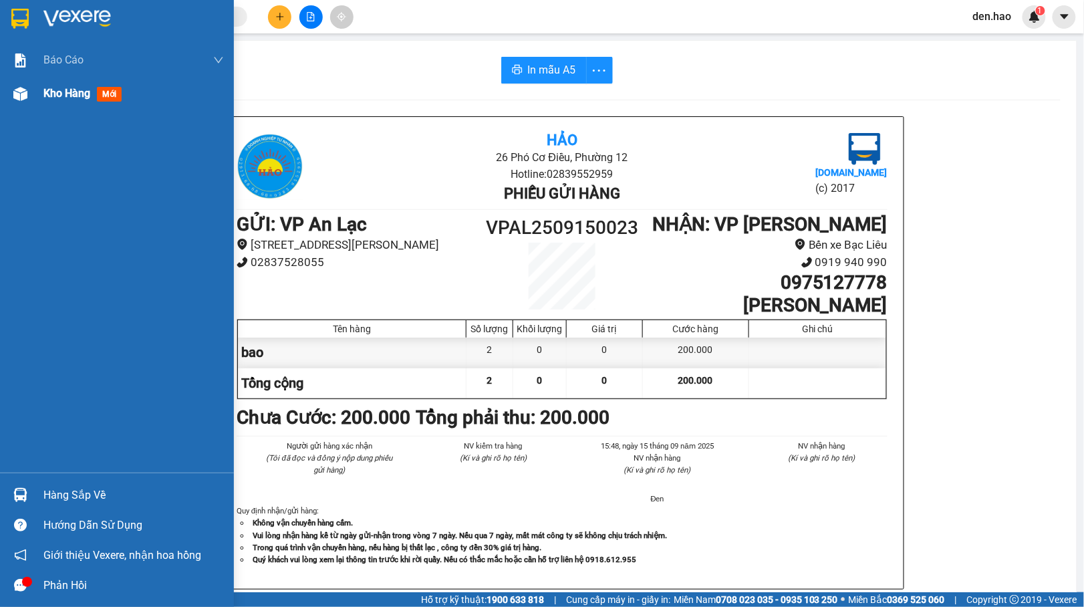
click at [15, 94] on img at bounding box center [20, 94] width 14 height 14
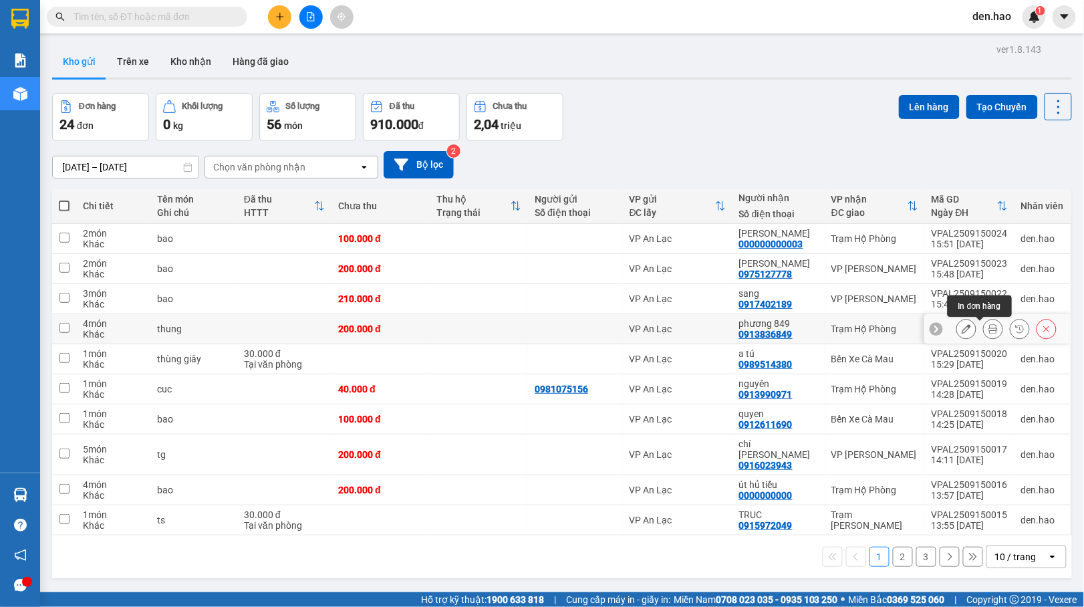
click at [988, 329] on icon at bounding box center [992, 328] width 9 height 9
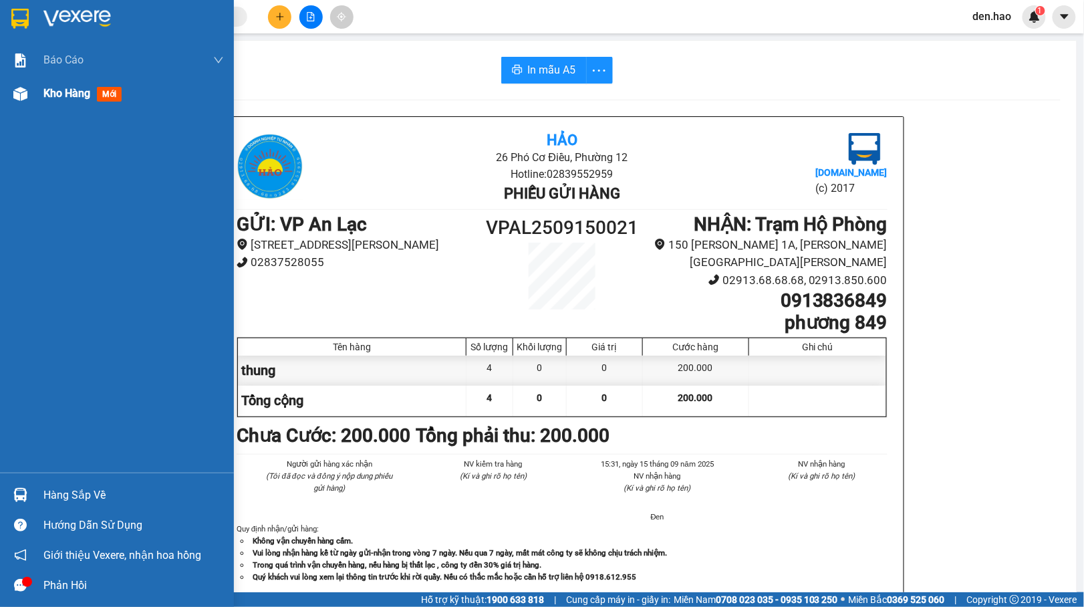
click at [22, 94] on img at bounding box center [20, 94] width 14 height 14
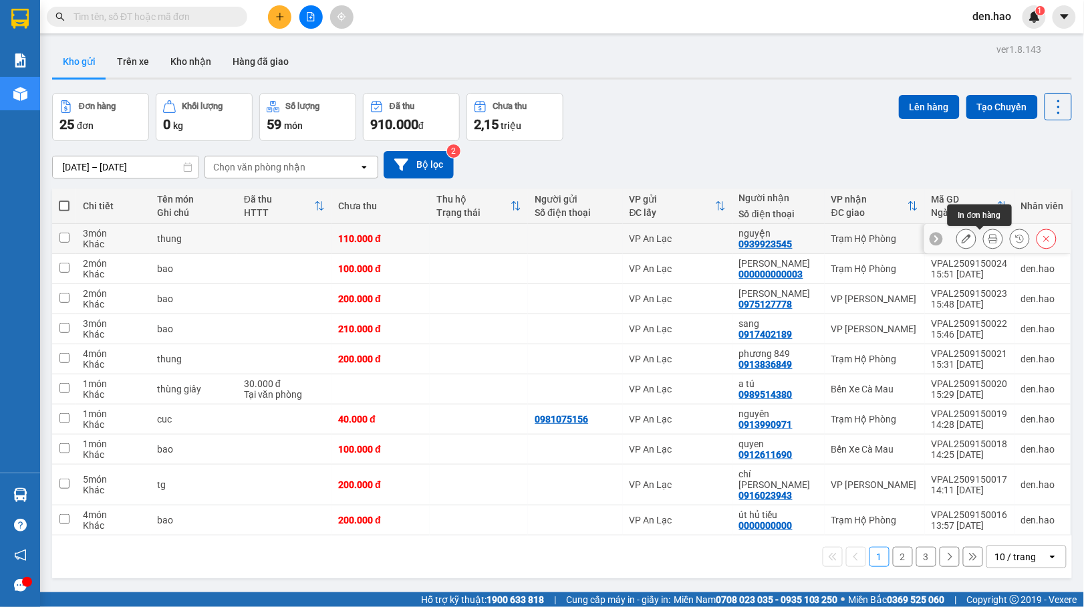
click at [988, 236] on icon at bounding box center [992, 238] width 9 height 9
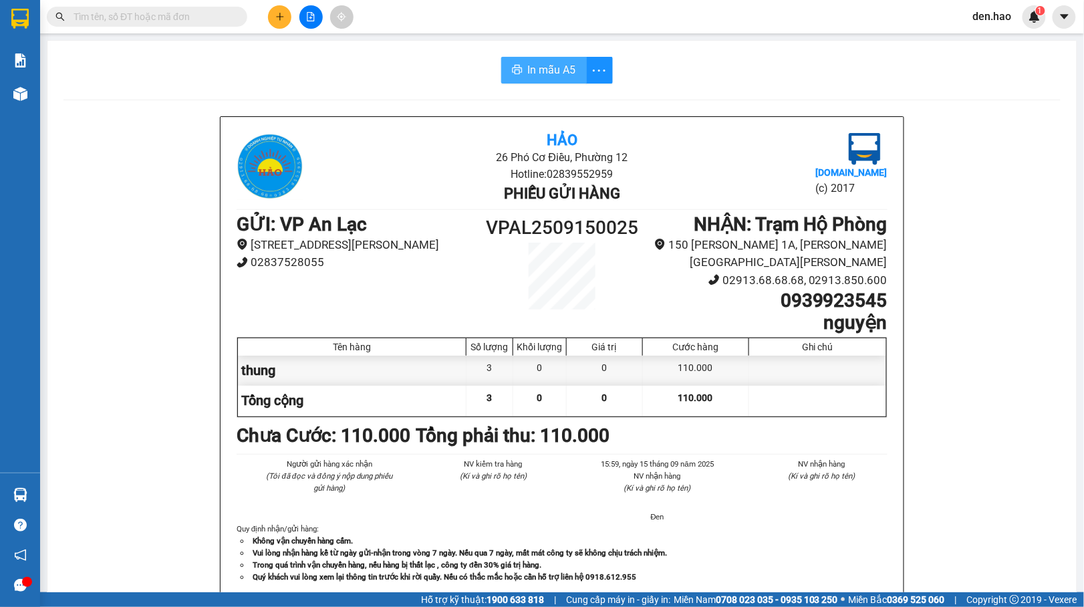
click at [559, 69] on span "In mẫu A5" at bounding box center [552, 69] width 48 height 17
click at [134, 21] on input "text" at bounding box center [153, 16] width 158 height 15
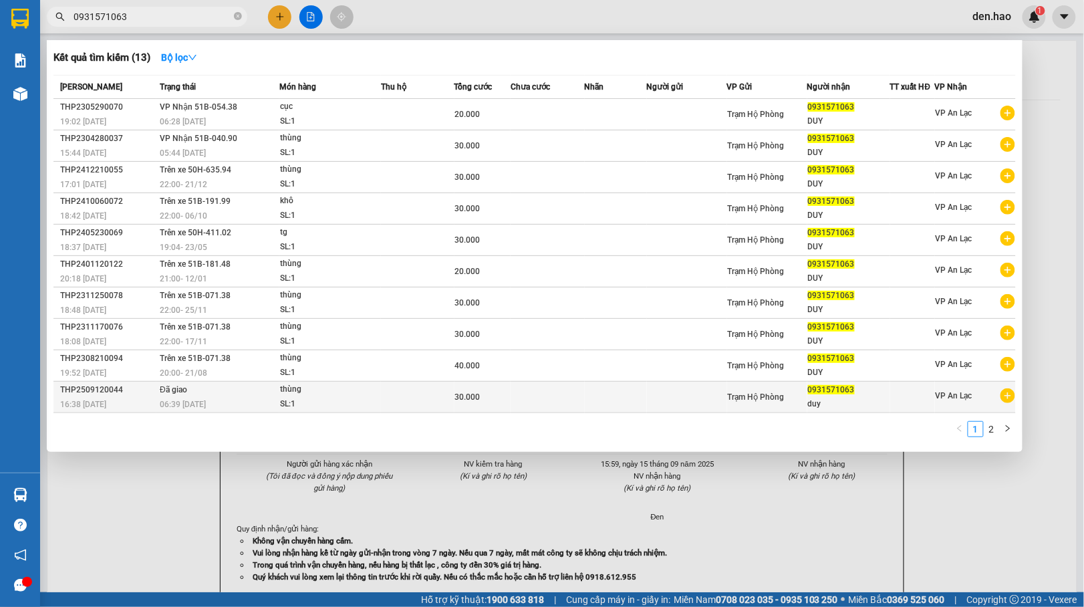
type input "0931571063"
click at [219, 397] on div "06:39 [DATE]" at bounding box center [219, 404] width 119 height 15
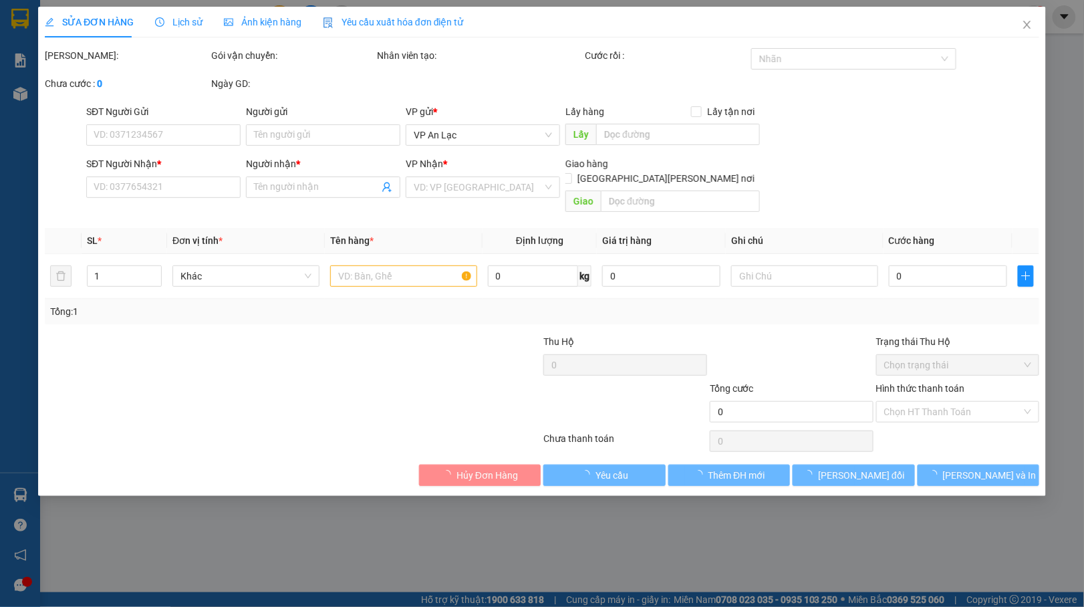
type input "0931571063"
type input "duy"
type input "30.000"
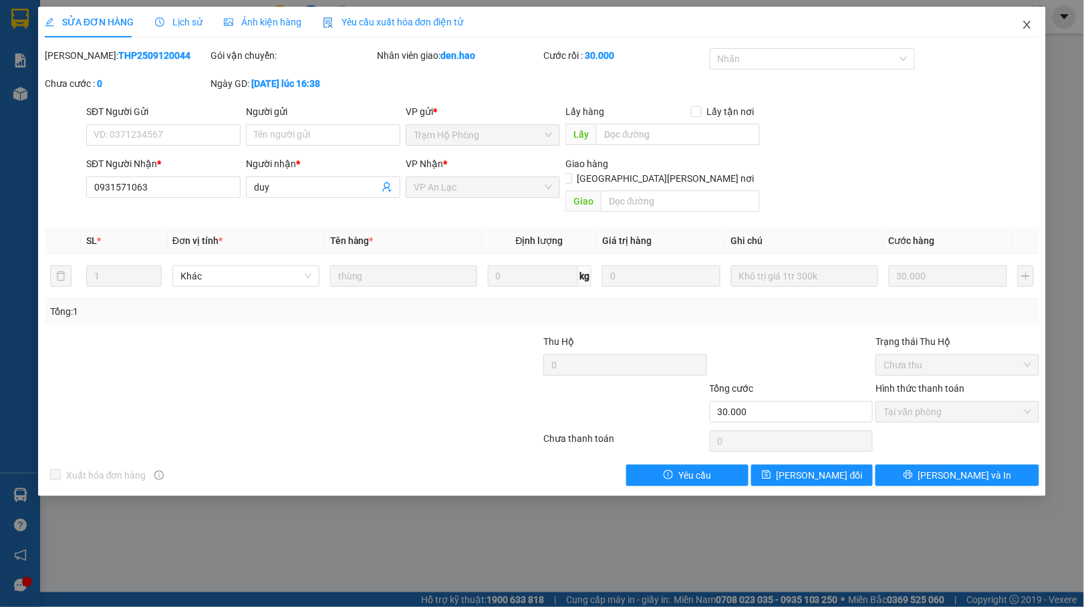
click at [1030, 25] on icon "close" at bounding box center [1027, 24] width 11 height 11
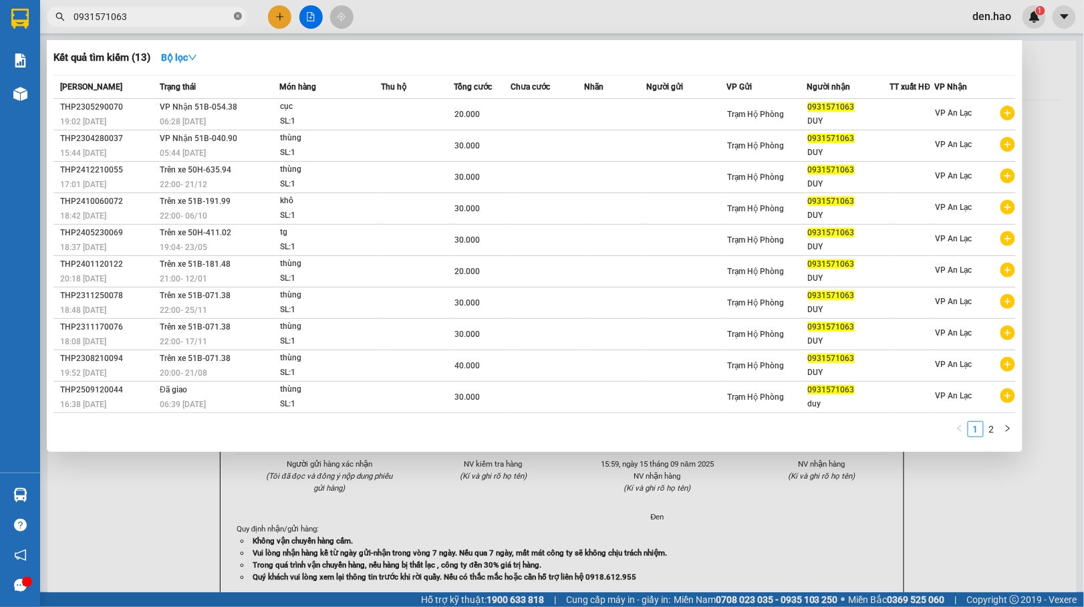
click at [234, 11] on span at bounding box center [238, 17] width 8 height 13
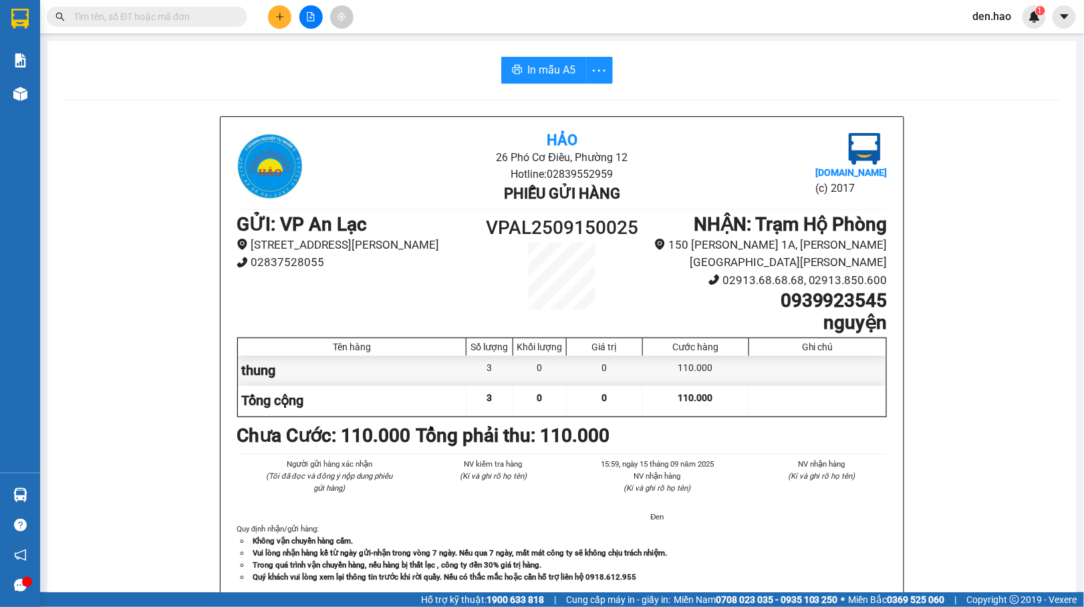
click at [191, 38] on main "In mẫu A5 Hảo 26 Phó Cơ Điều, [PERSON_NAME] 12 Hotline: 02839552959 Phiếu gửi h…" at bounding box center [542, 296] width 1084 height 592
click at [195, 12] on input "text" at bounding box center [153, 16] width 158 height 15
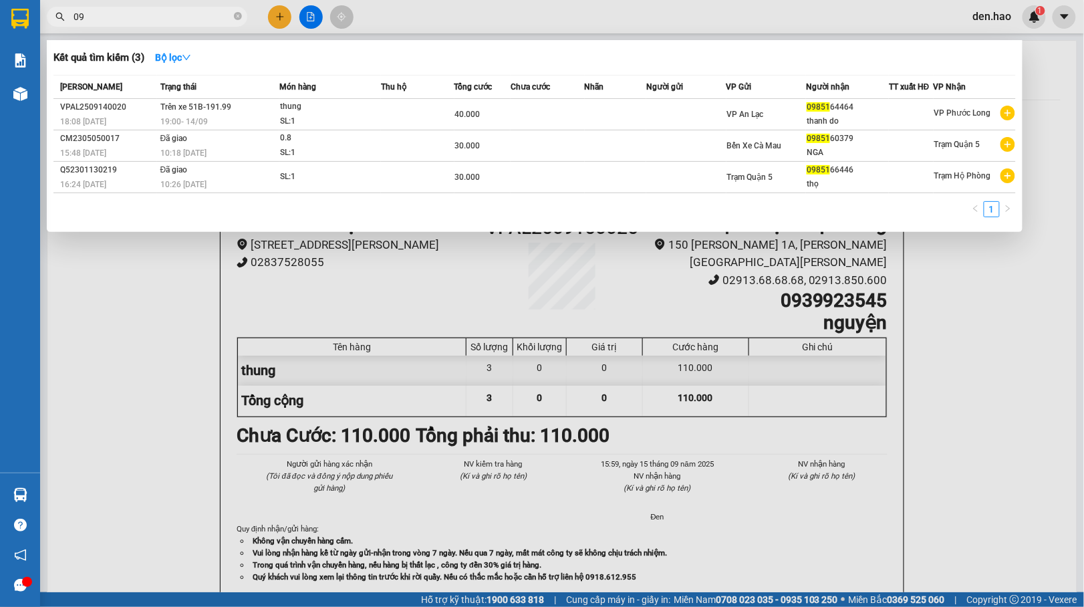
type input "0"
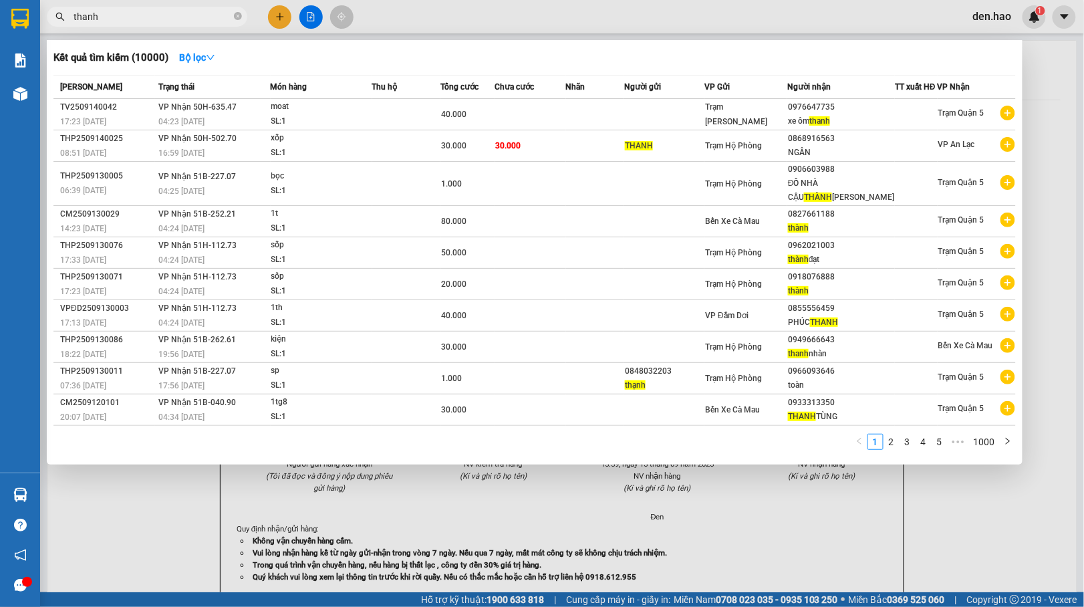
type input "thanh"
click at [40, 330] on div at bounding box center [542, 303] width 1084 height 607
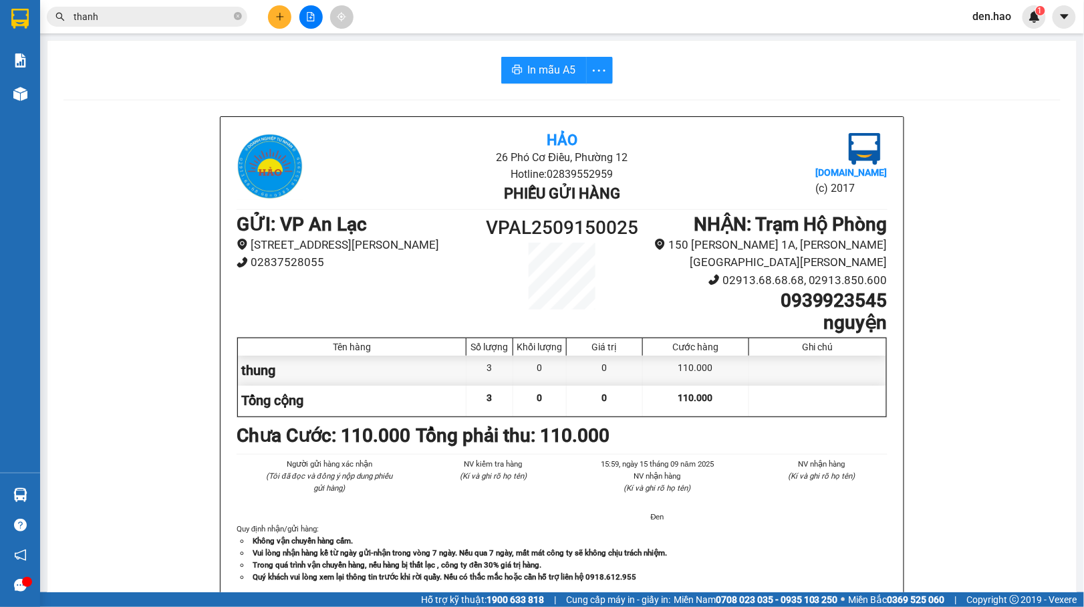
drag, startPoint x: 401, startPoint y: 278, endPoint x: 351, endPoint y: 277, distance: 49.5
click at [401, 277] on div "GỬI : VP An Lạc [STREET_ADDRESS][PERSON_NAME] 02837528055 VPAL2509150025 [PERSO…" at bounding box center [562, 273] width 651 height 121
click at [135, 20] on input "thanh" at bounding box center [153, 16] width 158 height 15
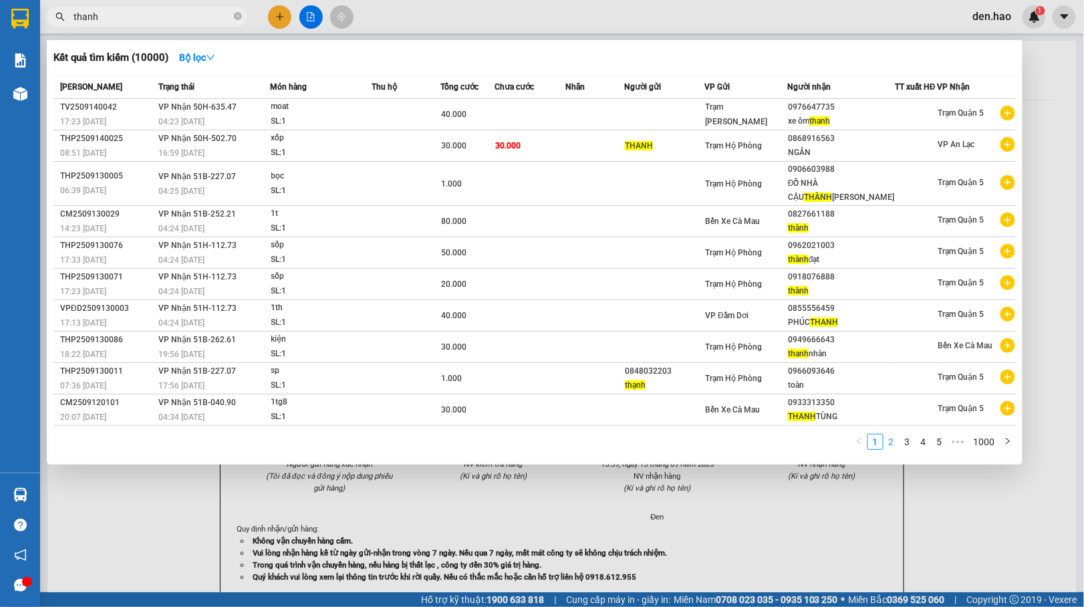
click at [899, 446] on link "2" at bounding box center [891, 441] width 15 height 15
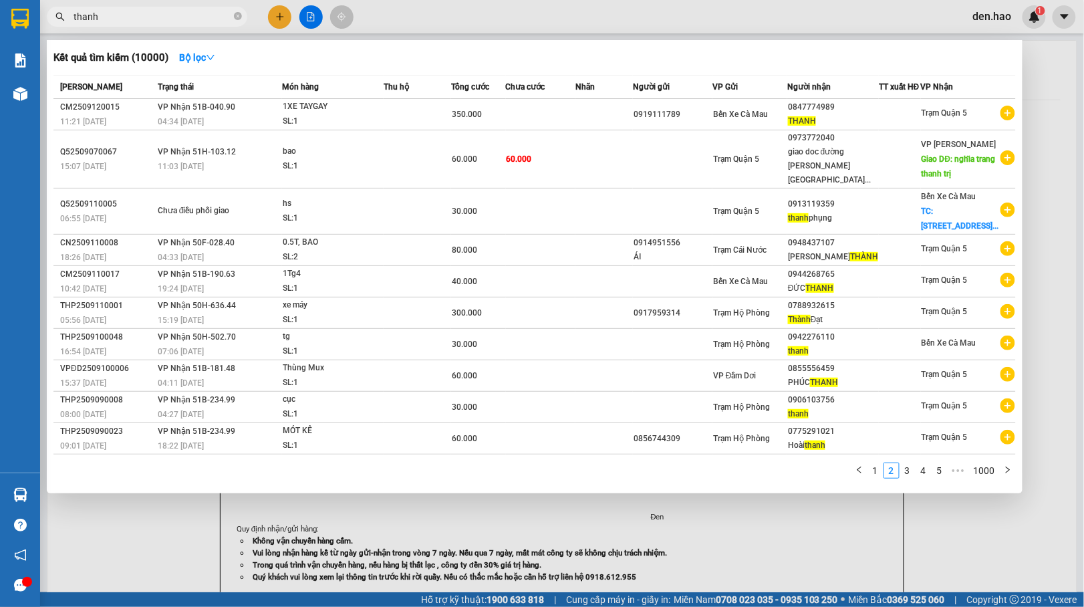
click at [120, 20] on input "thanh" at bounding box center [153, 16] width 158 height 15
type input "t"
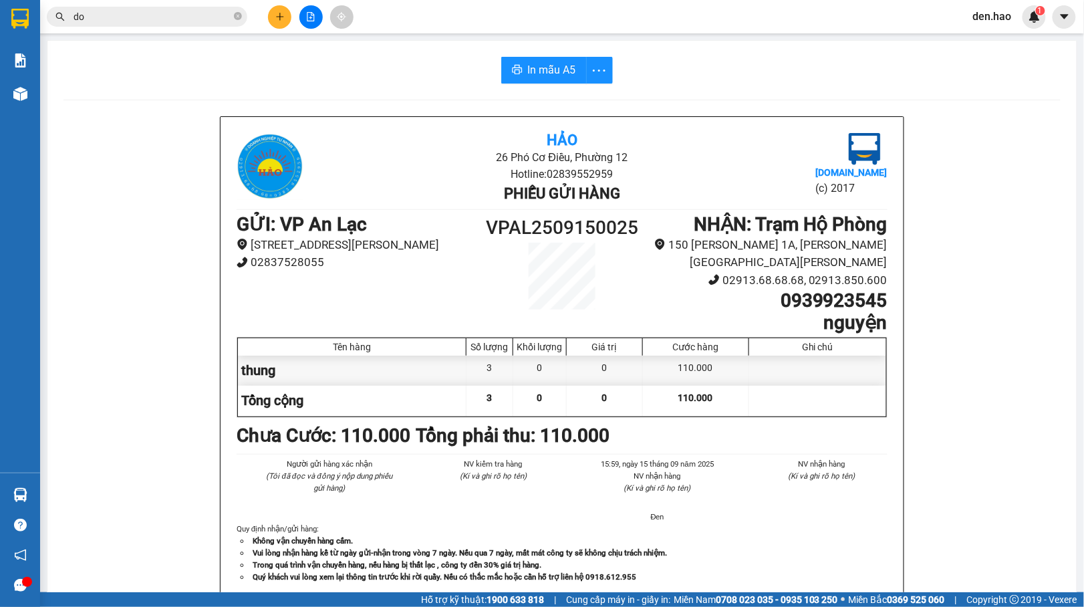
type input "d"
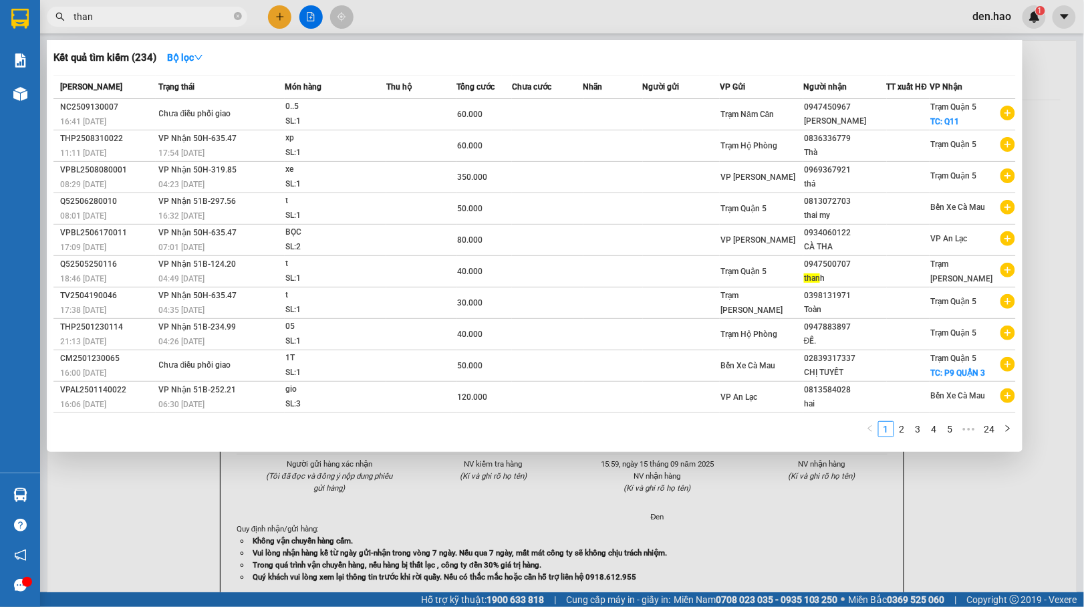
type input "thanh"
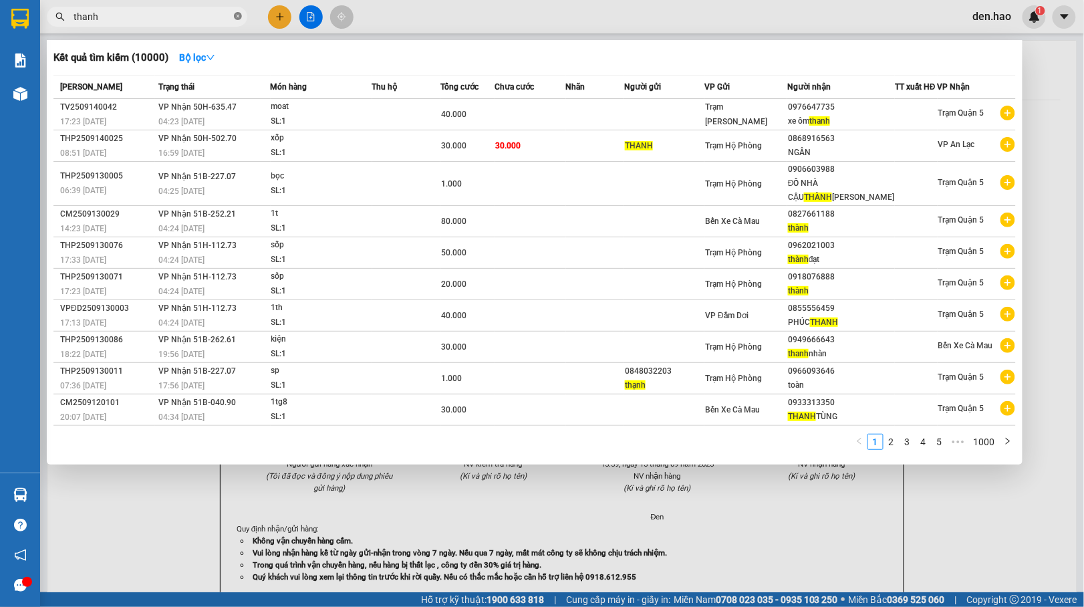
click at [235, 16] on icon "close-circle" at bounding box center [238, 16] width 8 height 8
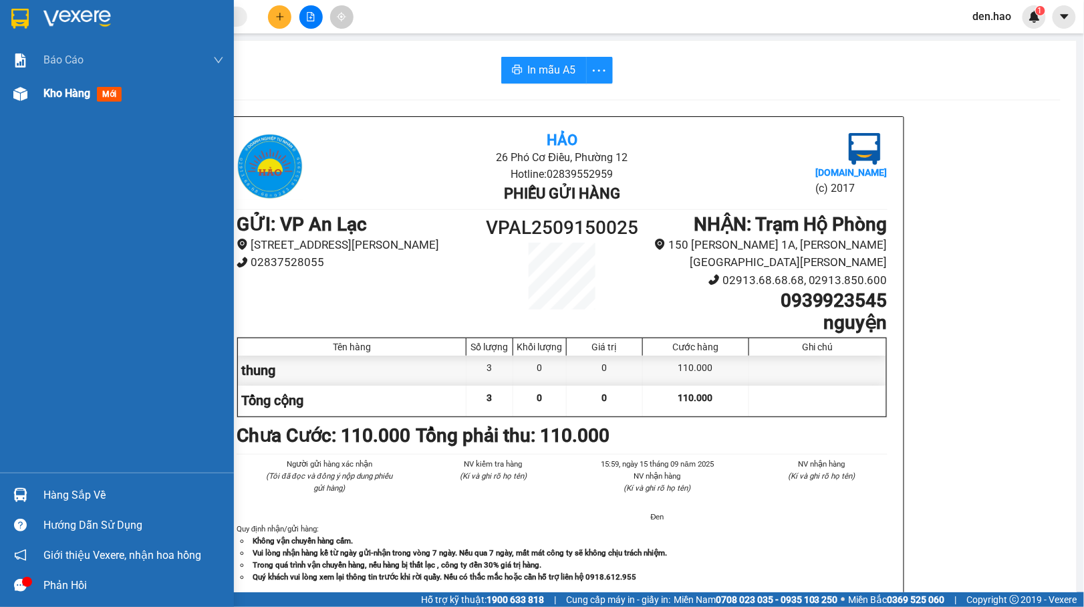
click at [37, 87] on div "Kho hàng mới" at bounding box center [117, 93] width 234 height 33
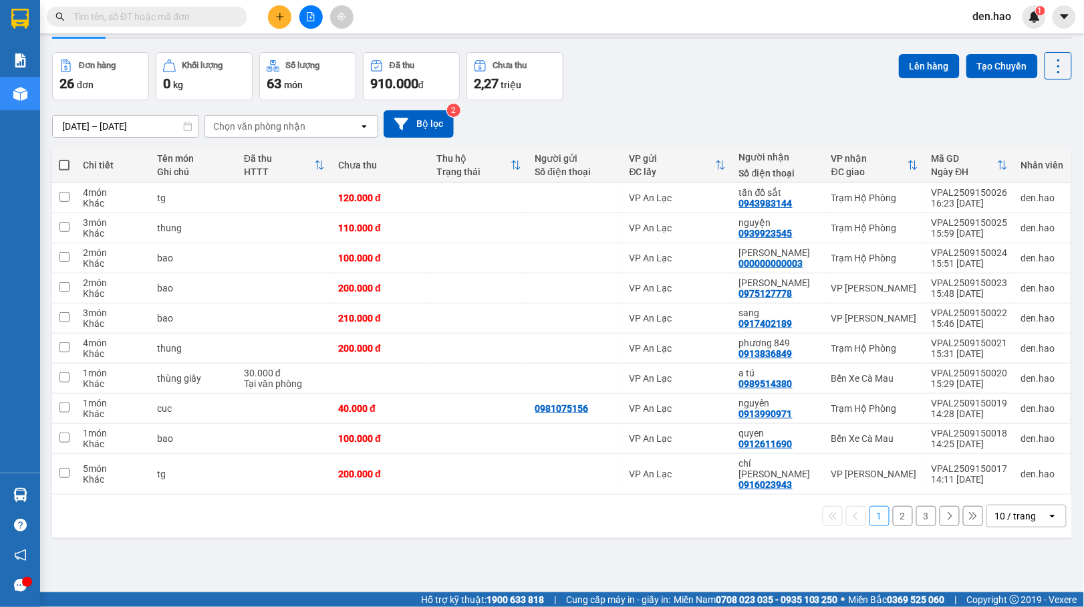
scroll to position [61, 0]
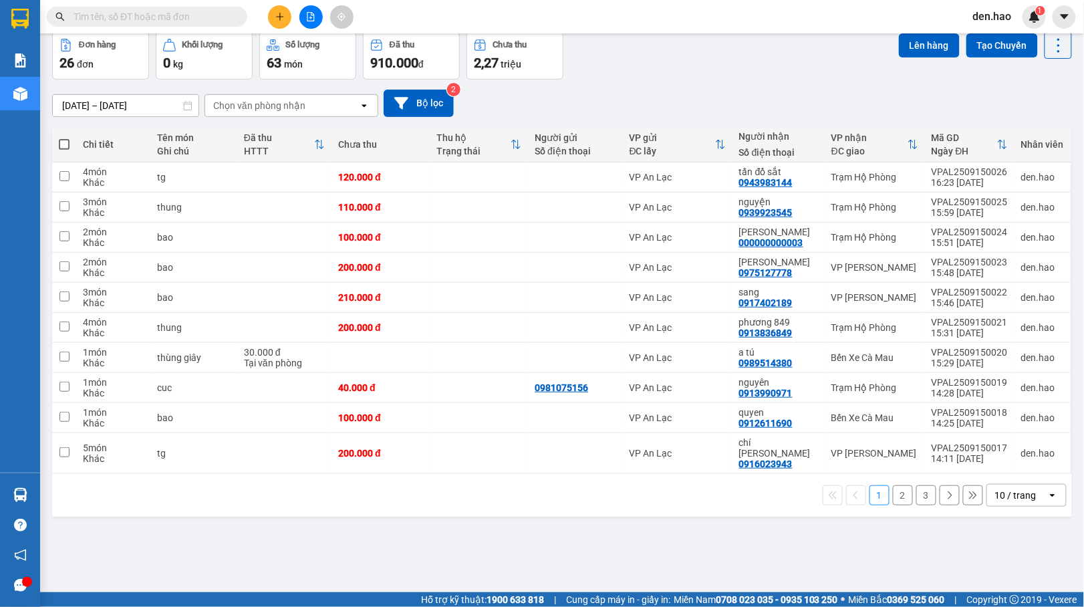
drag, startPoint x: 1016, startPoint y: 466, endPoint x: 1012, endPoint y: 481, distance: 15.4
click at [1018, 474] on div "1 2 3 10 / trang open" at bounding box center [562, 495] width 1020 height 43
click at [1008, 490] on div "10 / trang" at bounding box center [1015, 494] width 41 height 13
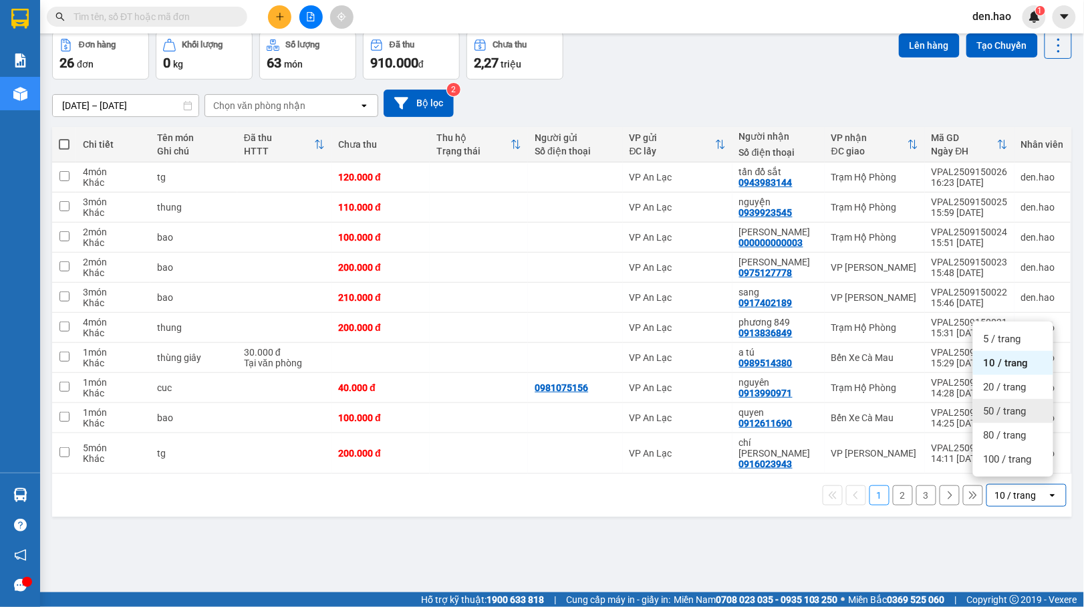
click at [1005, 399] on div "50 / trang" at bounding box center [1013, 411] width 80 height 24
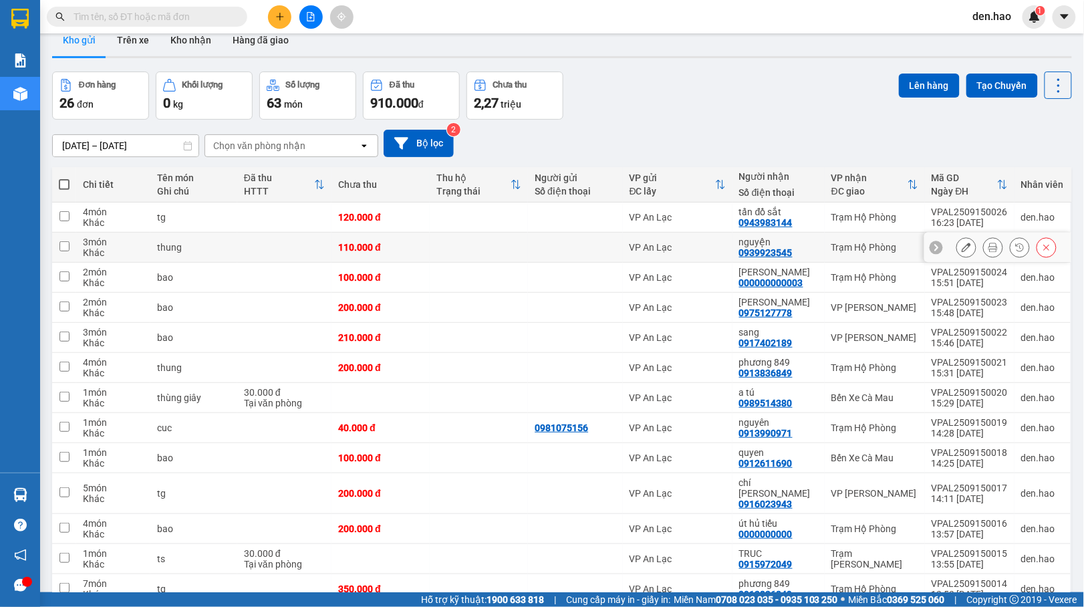
scroll to position [0, 0]
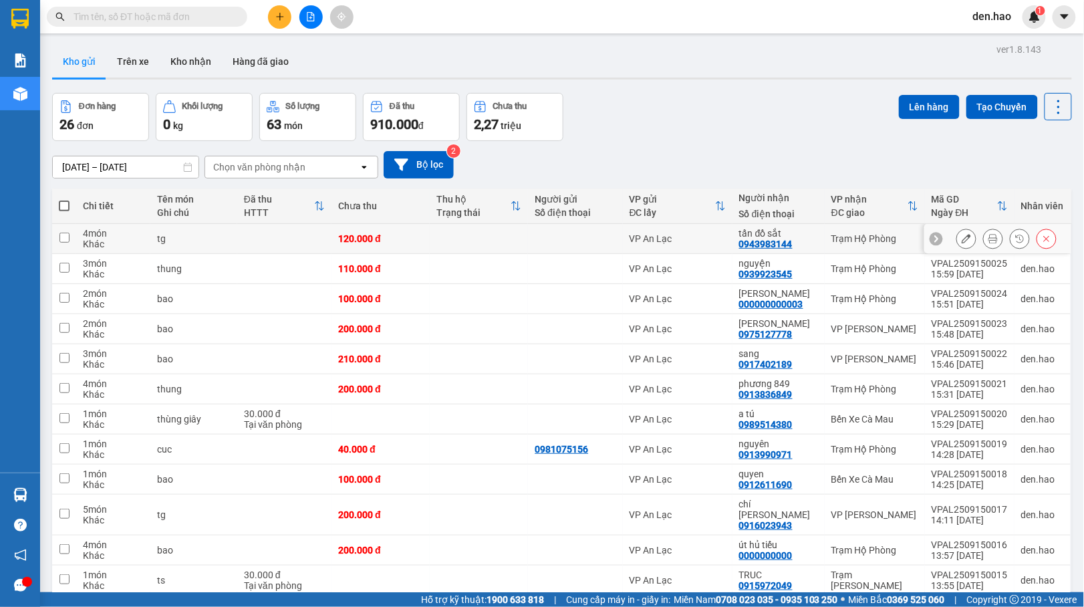
click at [988, 243] on icon at bounding box center [992, 238] width 9 height 9
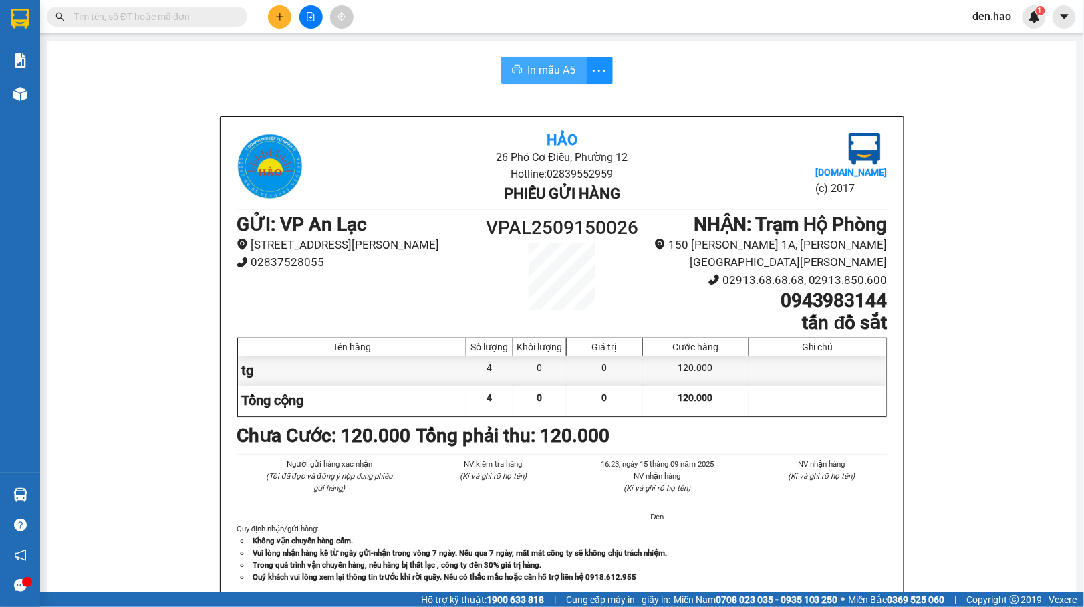
drag, startPoint x: 543, startPoint y: 61, endPoint x: 527, endPoint y: 64, distance: 16.3
click at [543, 62] on span "In mẫu A5" at bounding box center [552, 69] width 48 height 17
click at [548, 65] on span "In mẫu A5" at bounding box center [552, 69] width 48 height 17
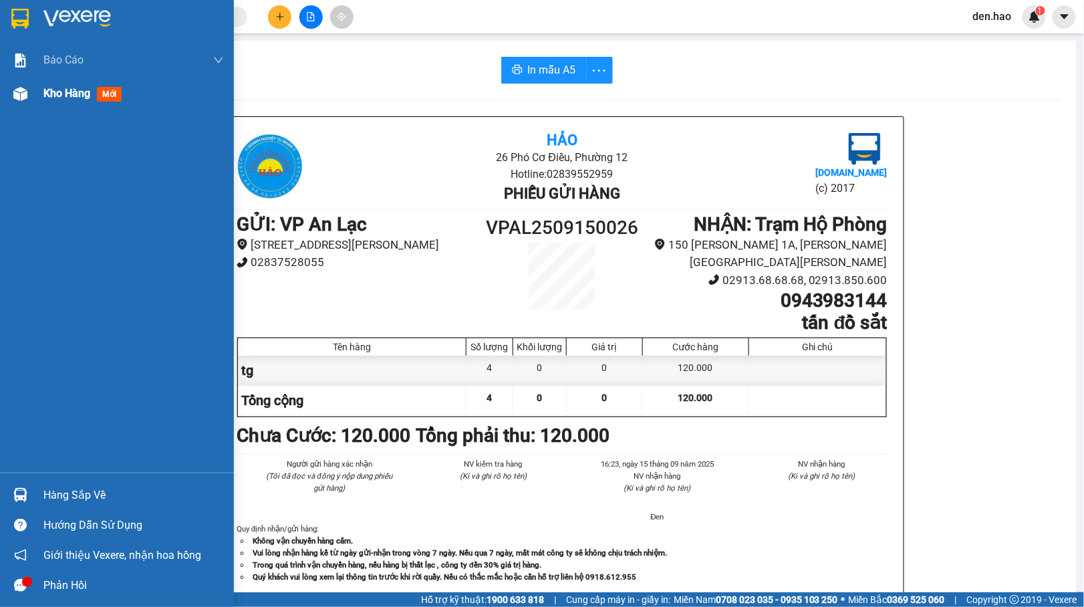
click at [49, 98] on span "Kho hàng" at bounding box center [66, 93] width 47 height 13
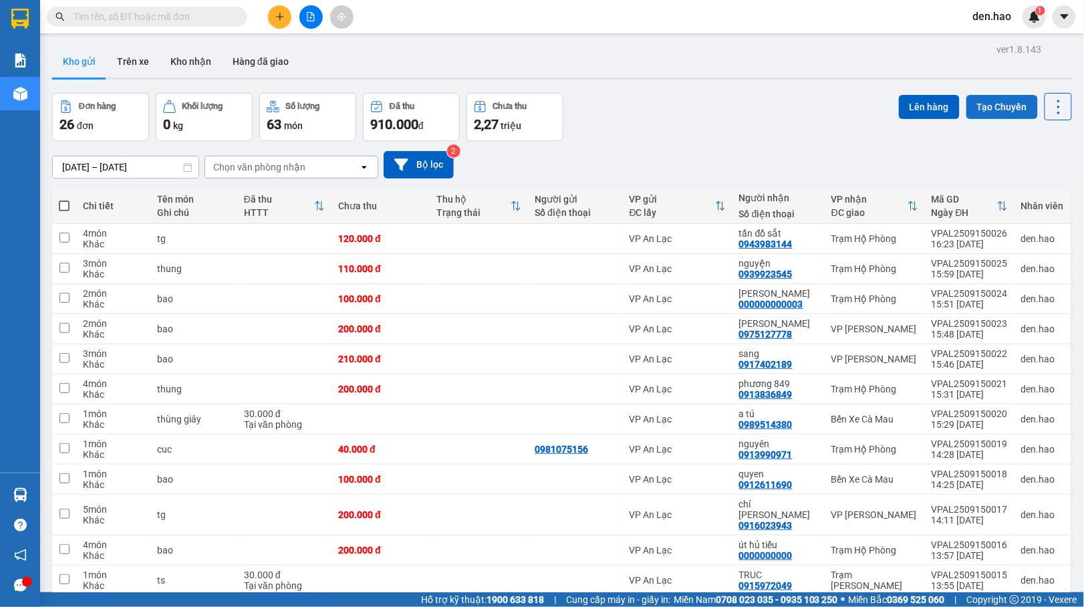
click at [1016, 115] on button "Tạo Chuyến" at bounding box center [1002, 107] width 72 height 24
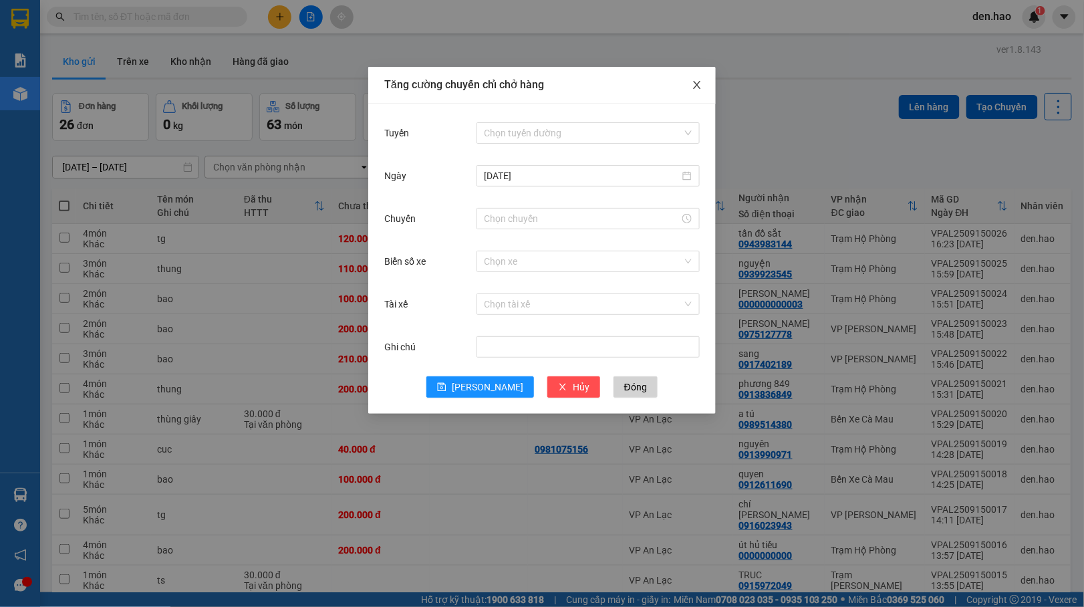
click at [702, 84] on icon "close" at bounding box center [697, 85] width 11 height 11
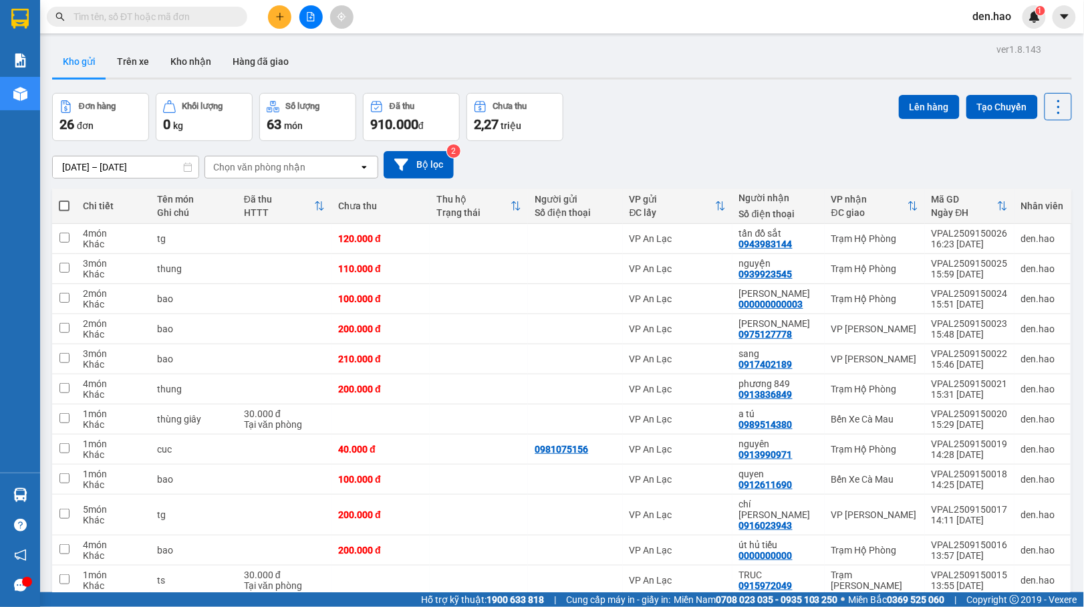
drag, startPoint x: 1036, startPoint y: 108, endPoint x: 1062, endPoint y: 110, distance: 26.2
click at [1049, 108] on icon at bounding box center [1058, 107] width 19 height 19
click at [1035, 192] on span "Làm mới" at bounding box center [1026, 190] width 37 height 13
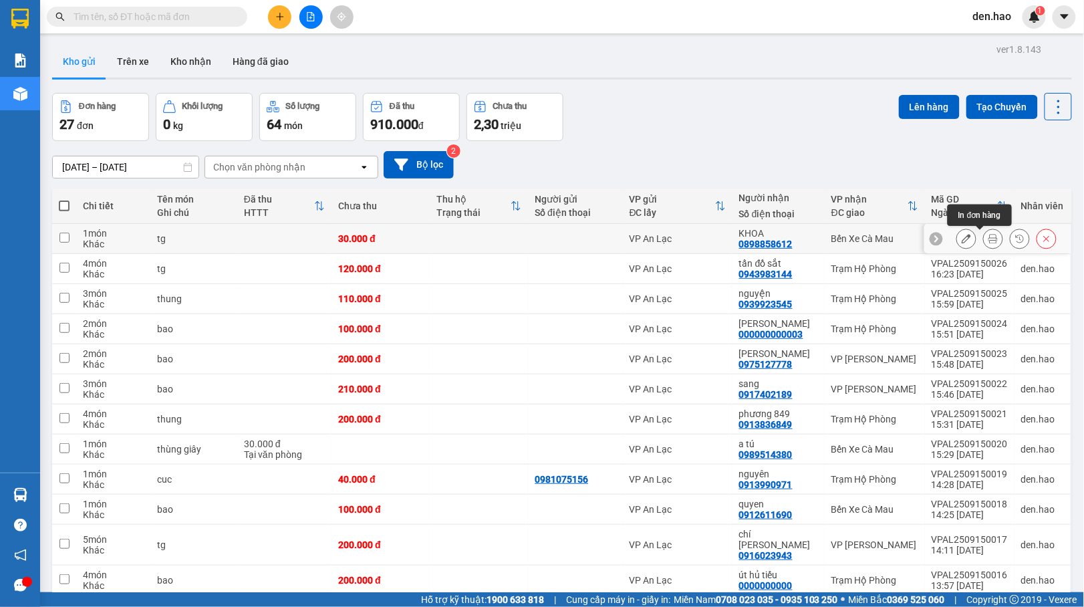
click at [988, 238] on icon at bounding box center [992, 238] width 9 height 9
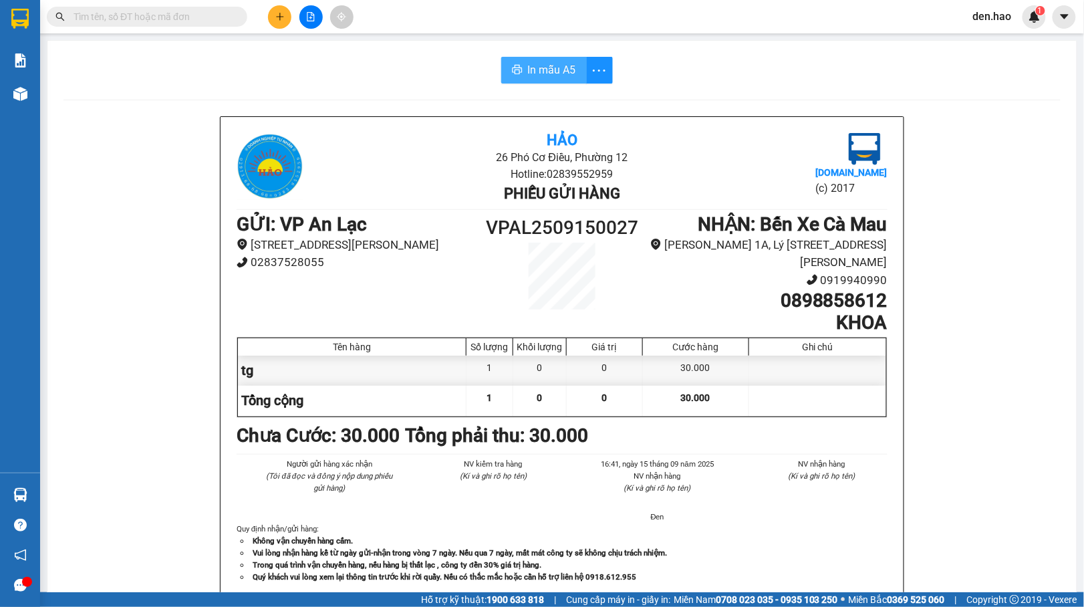
click at [552, 78] on span "In mẫu A5" at bounding box center [552, 69] width 48 height 17
click at [143, 20] on input "text" at bounding box center [153, 16] width 158 height 15
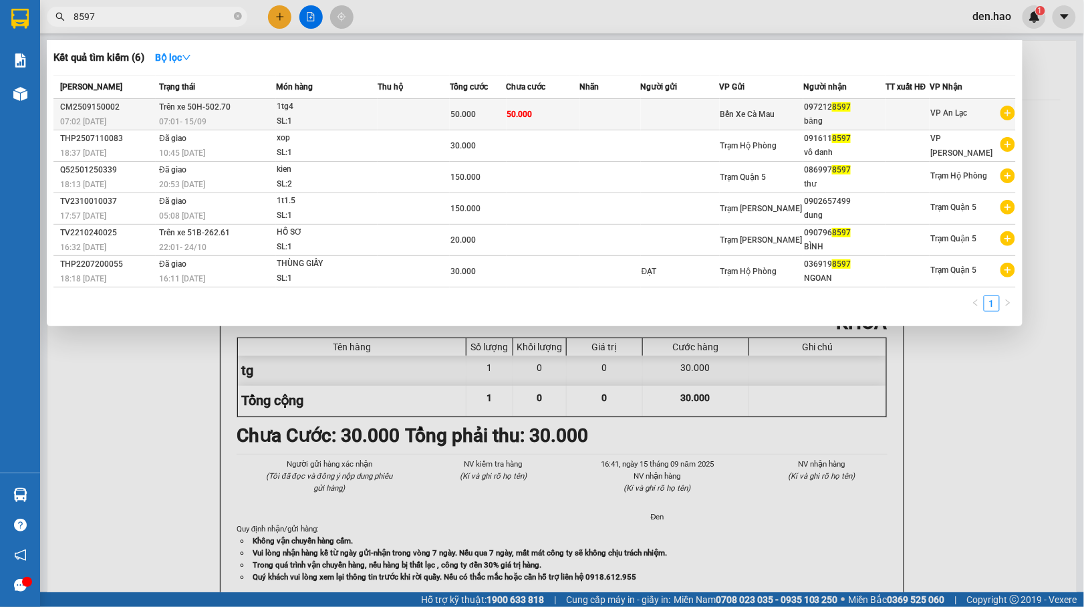
type input "8597"
click at [678, 116] on td at bounding box center [680, 114] width 79 height 31
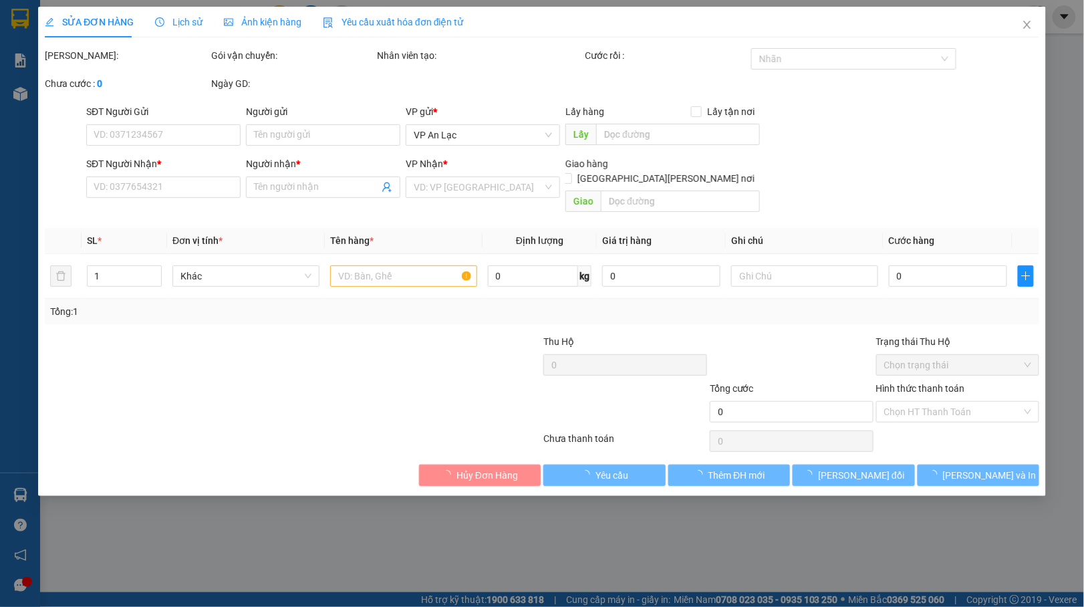
type input "0972128597"
type input "băng"
type input "50.000"
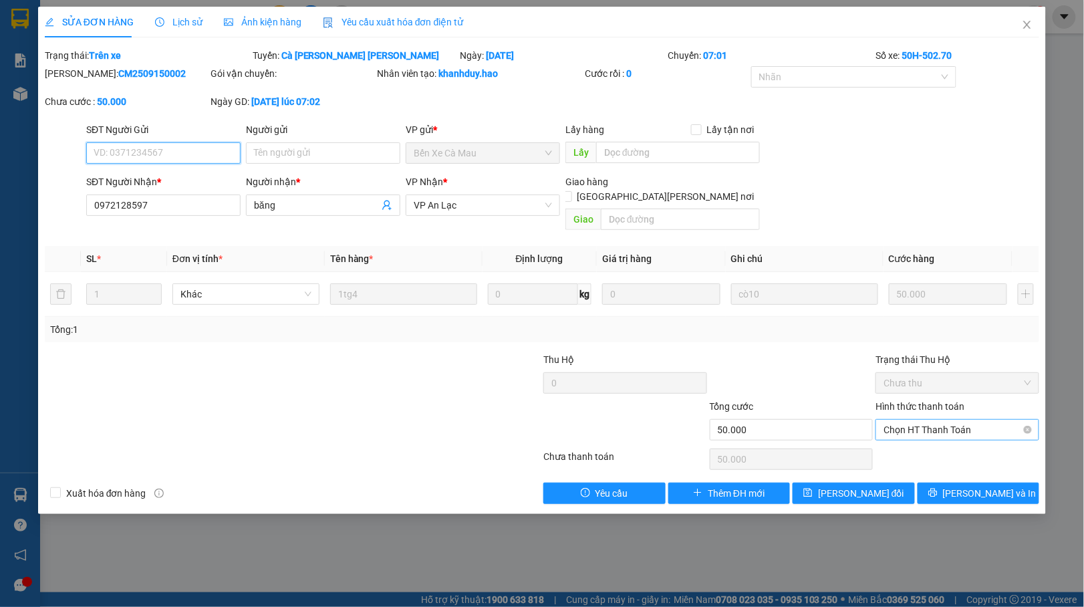
click at [932, 420] on span "Chọn HT Thanh Toán" at bounding box center [957, 430] width 148 height 20
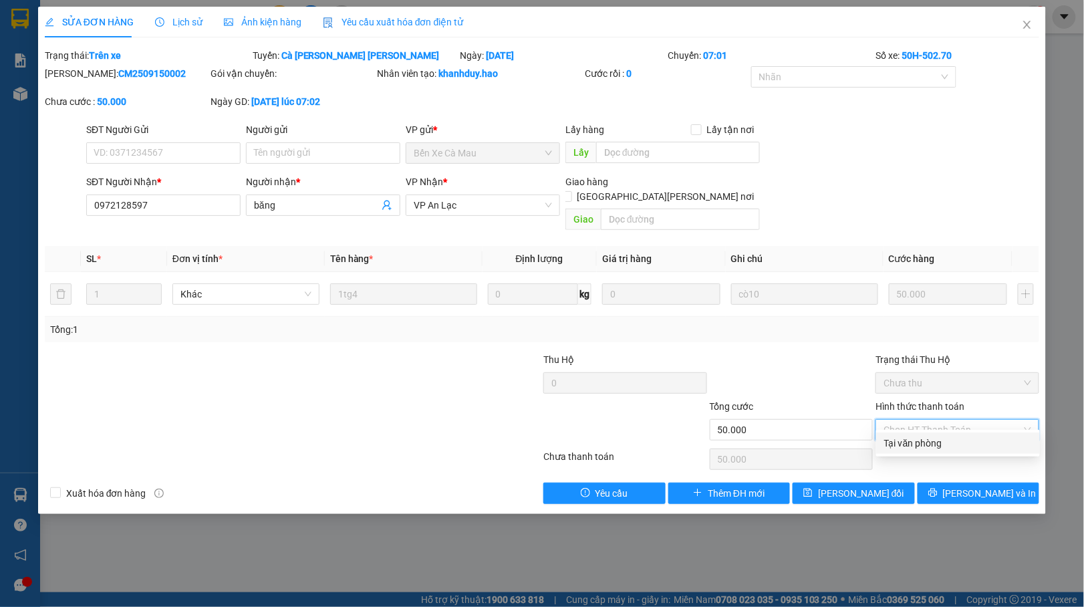
click at [926, 439] on div "Tại văn phòng" at bounding box center [958, 443] width 148 height 15
type input "0"
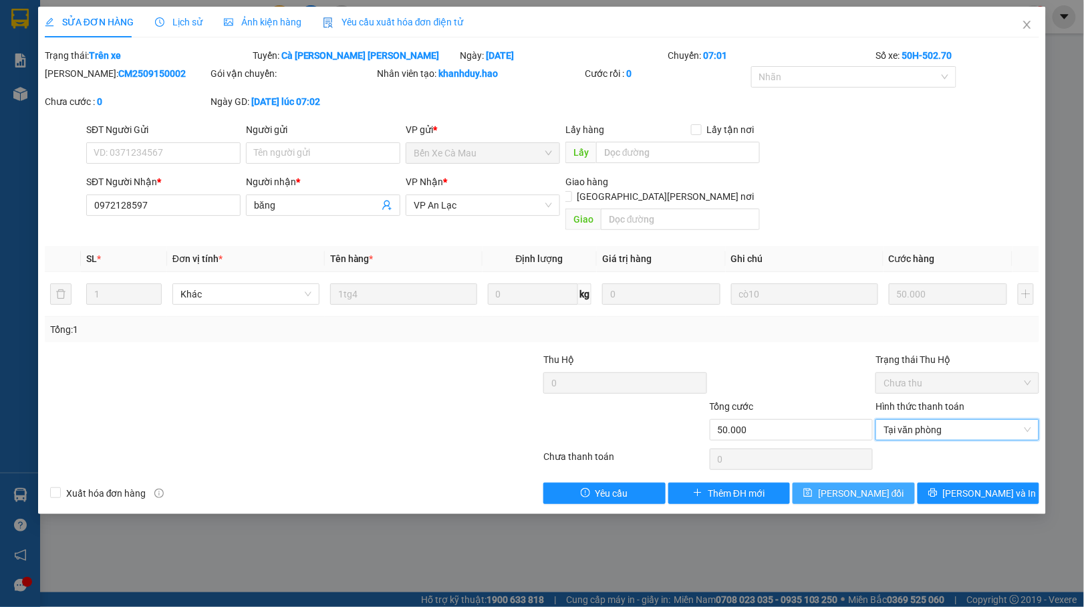
click at [885, 486] on span "[PERSON_NAME] đổi" at bounding box center [861, 493] width 86 height 15
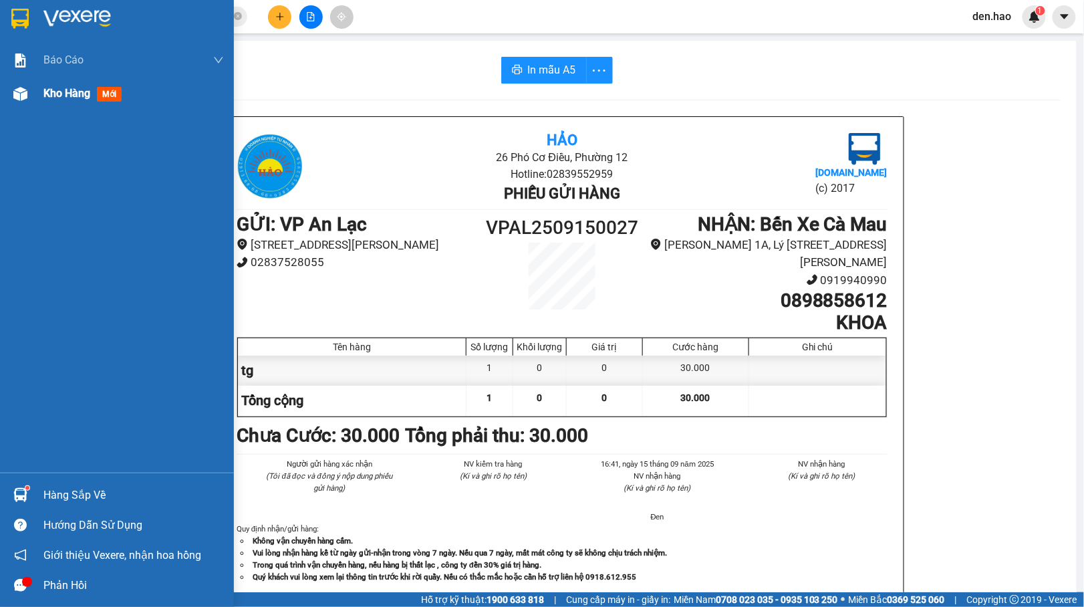
click at [84, 81] on div "Kho hàng mới" at bounding box center [133, 93] width 180 height 33
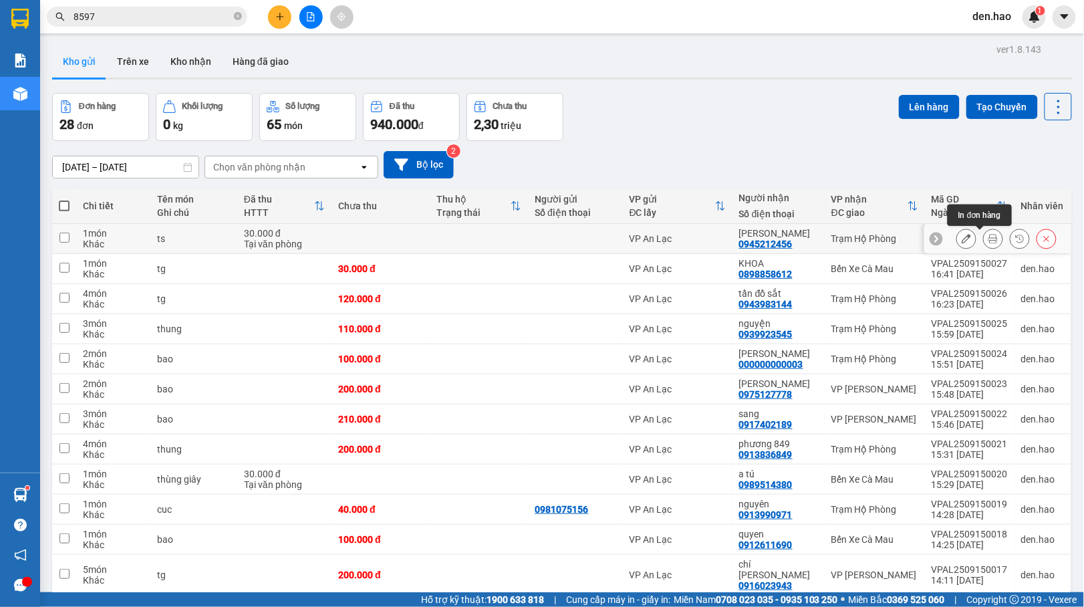
click at [984, 243] on button at bounding box center [993, 238] width 19 height 23
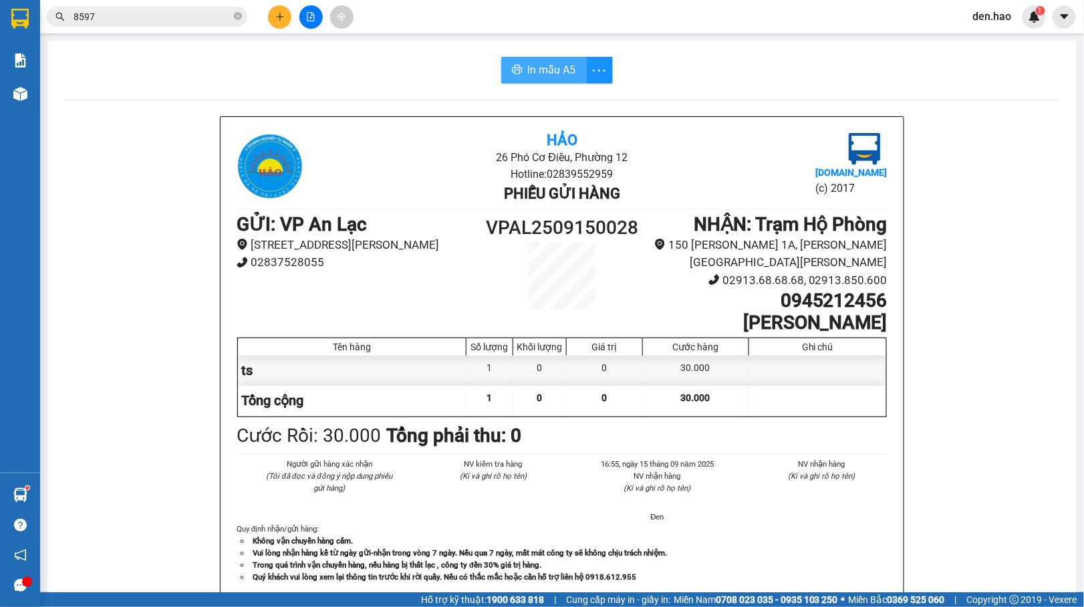
click at [561, 78] on span "In mẫu A5" at bounding box center [552, 69] width 48 height 17
click at [239, 17] on icon "close-circle" at bounding box center [238, 16] width 8 height 8
click at [204, 14] on input "text" at bounding box center [153, 16] width 158 height 15
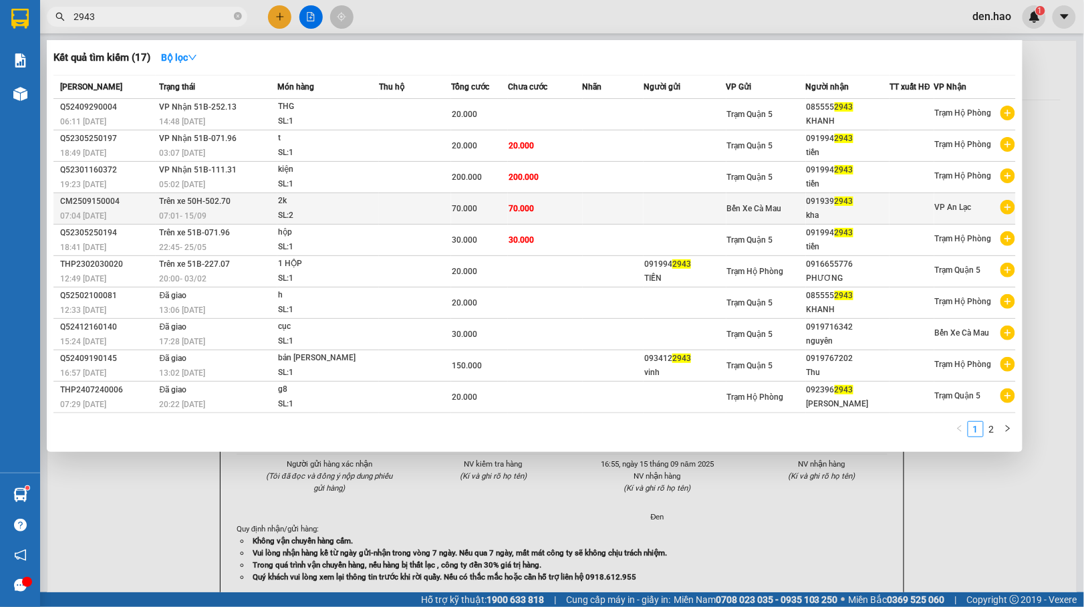
type input "2943"
click at [720, 207] on td at bounding box center [685, 208] width 82 height 31
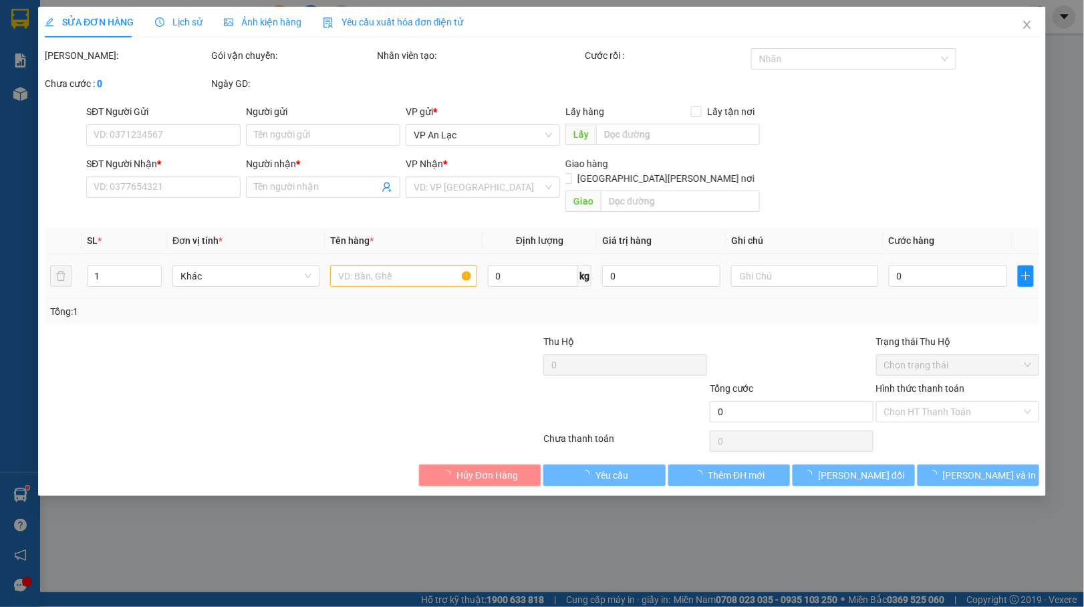
type input "0919392943"
type input "kha"
type input "70.000"
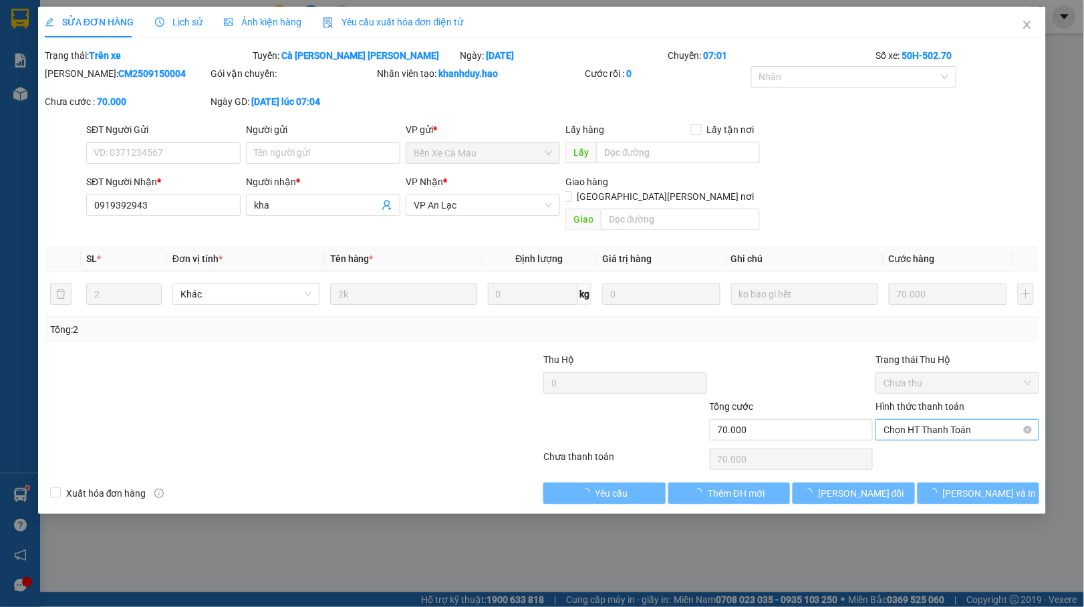
drag, startPoint x: 914, startPoint y: 396, endPoint x: 926, endPoint y: 423, distance: 29.0
click at [915, 401] on label "Hình thức thanh toán" at bounding box center [919, 406] width 89 height 11
click at [915, 420] on input "Hình thức thanh toán" at bounding box center [952, 430] width 138 height 20
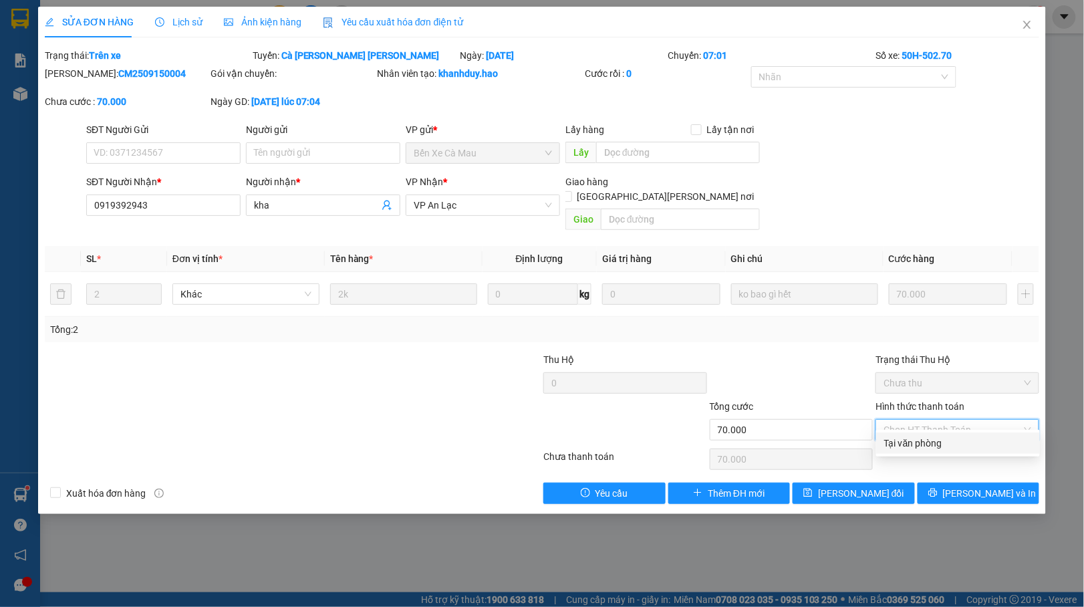
click at [923, 404] on div "Hình thức thanh toán" at bounding box center [957, 409] width 164 height 20
click at [924, 421] on span "Chọn HT Thanh Toán" at bounding box center [957, 430] width 148 height 20
drag, startPoint x: 917, startPoint y: 448, endPoint x: 904, endPoint y: 446, distance: 13.4
click at [917, 445] on div "Tại văn phòng" at bounding box center [958, 443] width 148 height 15
type input "0"
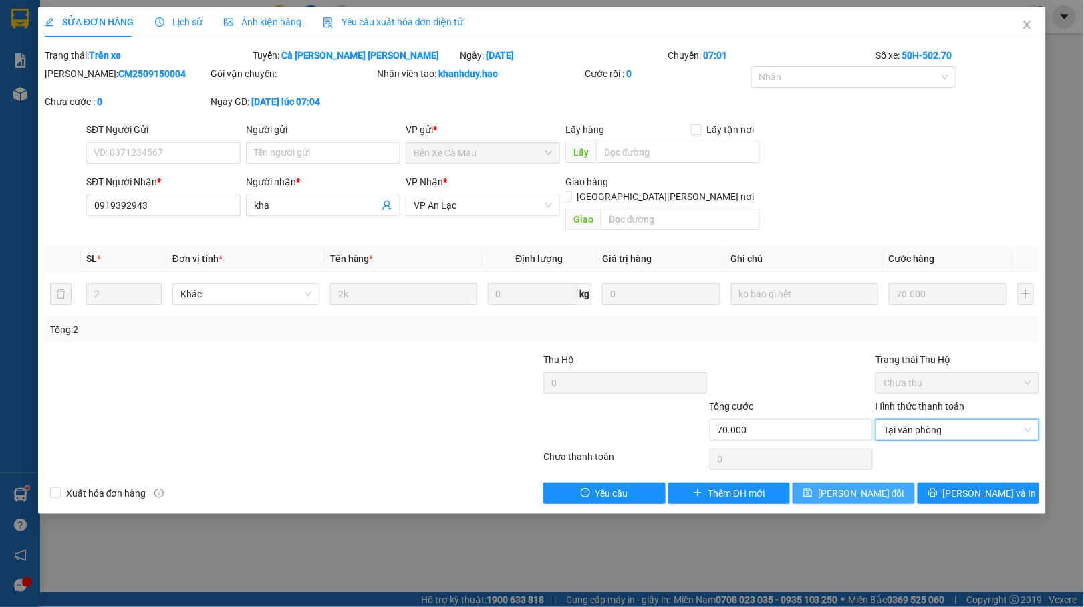
click at [873, 486] on span "[PERSON_NAME] đổi" at bounding box center [861, 493] width 86 height 15
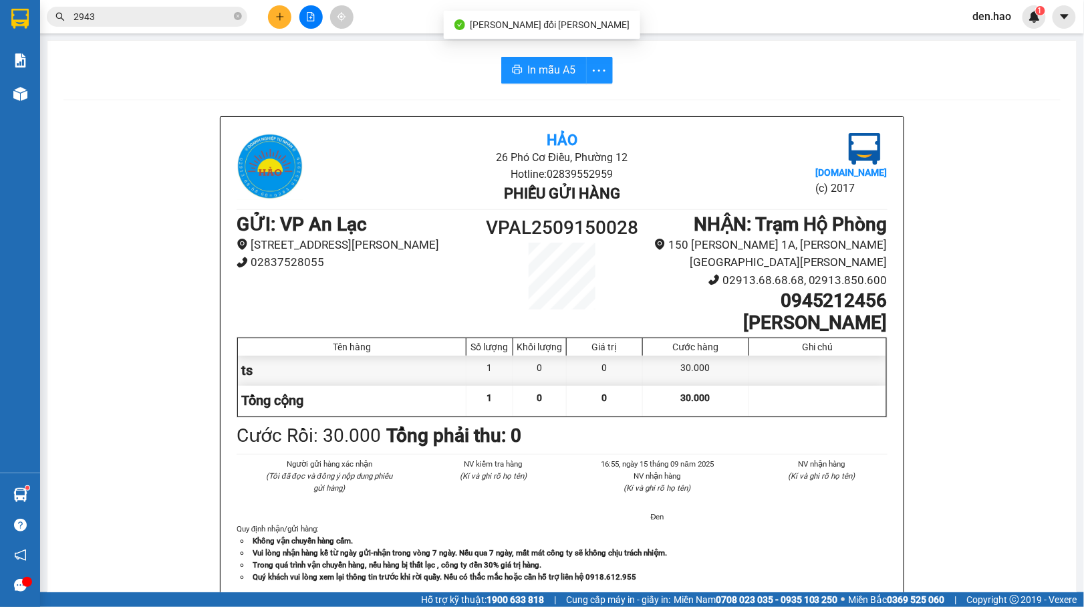
click at [211, 19] on input "2943" at bounding box center [153, 16] width 158 height 15
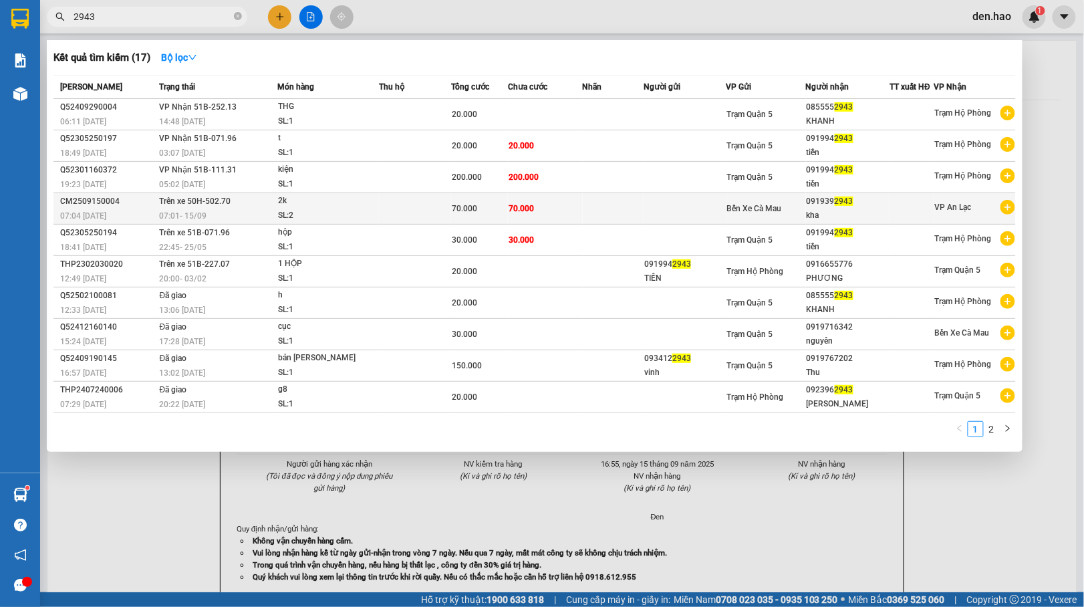
click at [748, 215] on td "Bến Xe Cà Mau" at bounding box center [766, 208] width 80 height 31
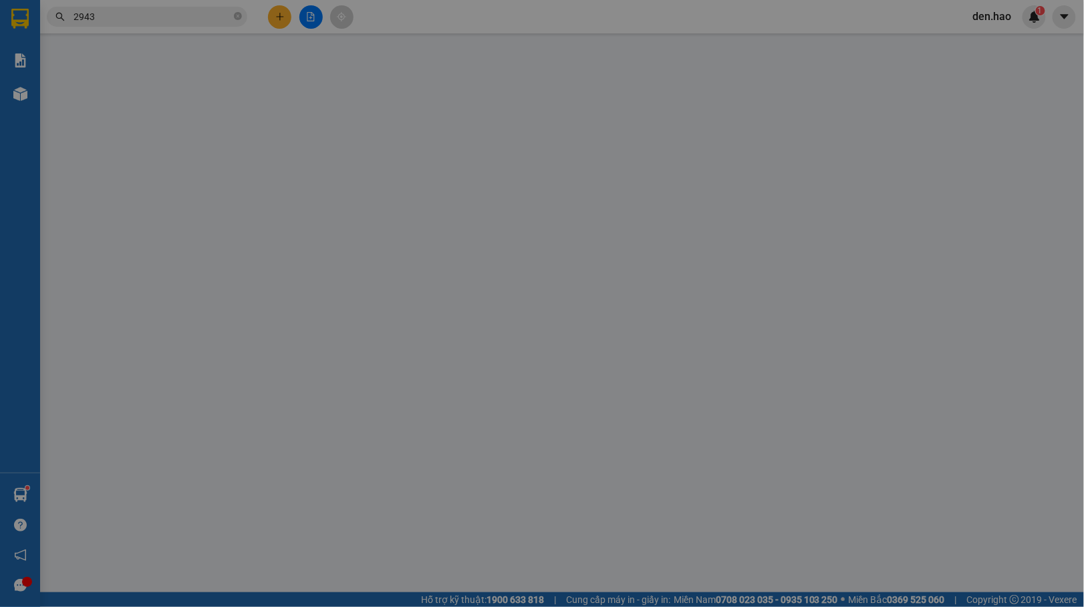
type input "0919392943"
type input "kha"
type input "70.000"
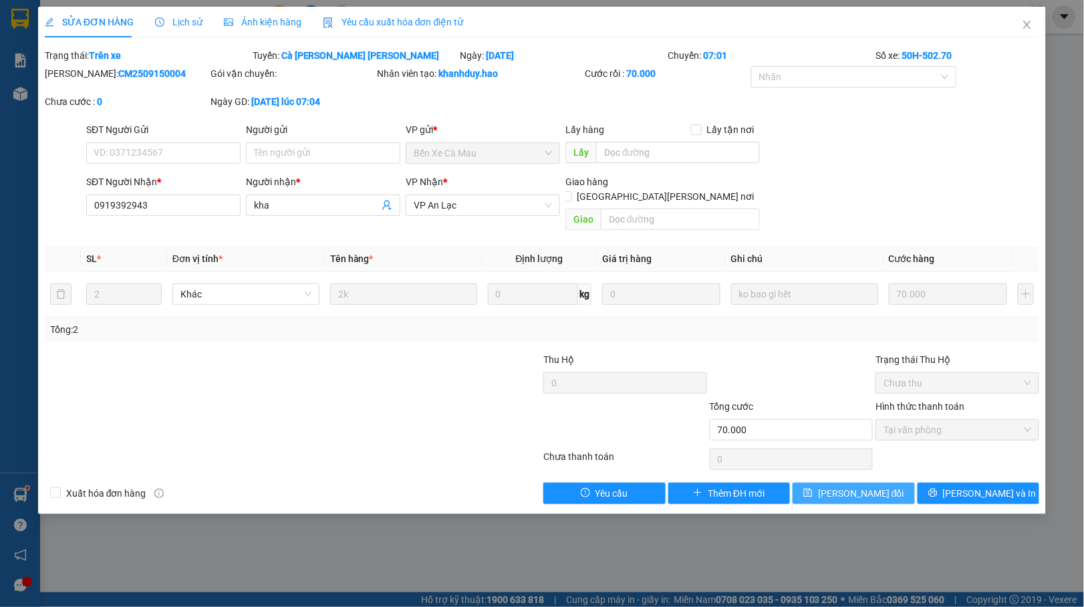
click at [893, 490] on button "[PERSON_NAME] đổi" at bounding box center [854, 492] width 122 height 21
